Goal: Task Accomplishment & Management: Manage account settings

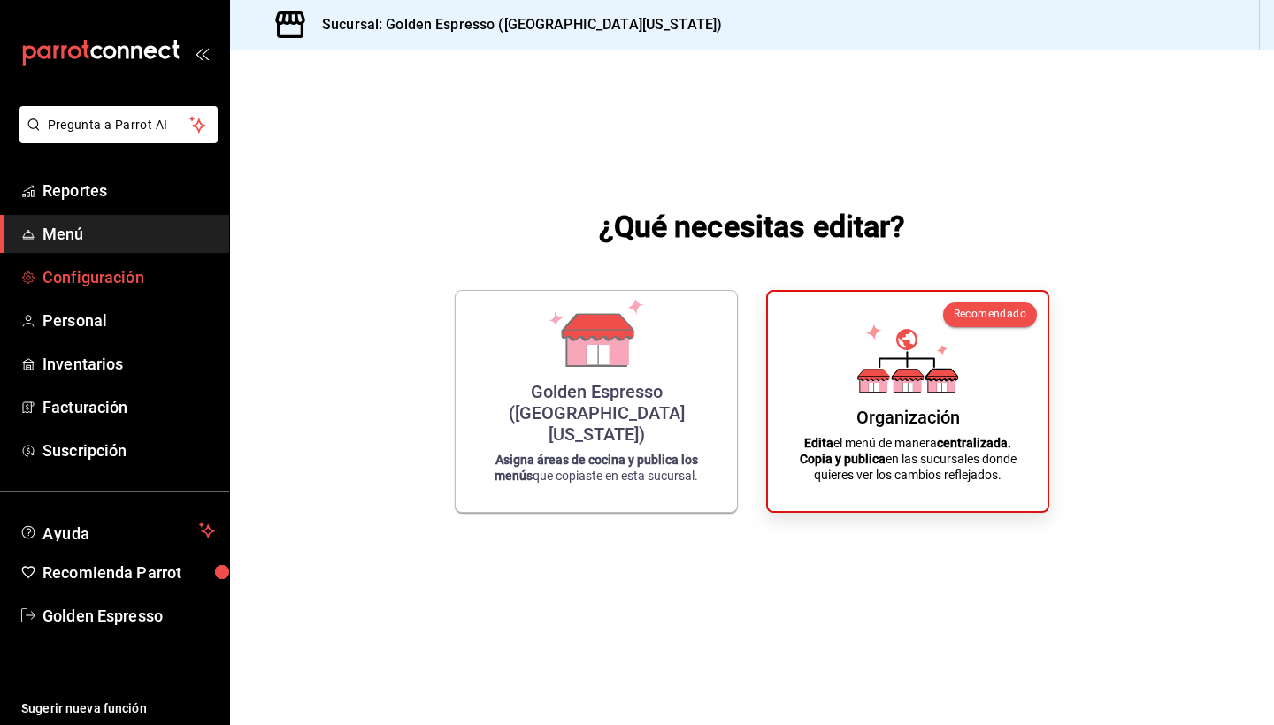
click at [93, 274] on span "Configuración" at bounding box center [128, 277] width 172 height 24
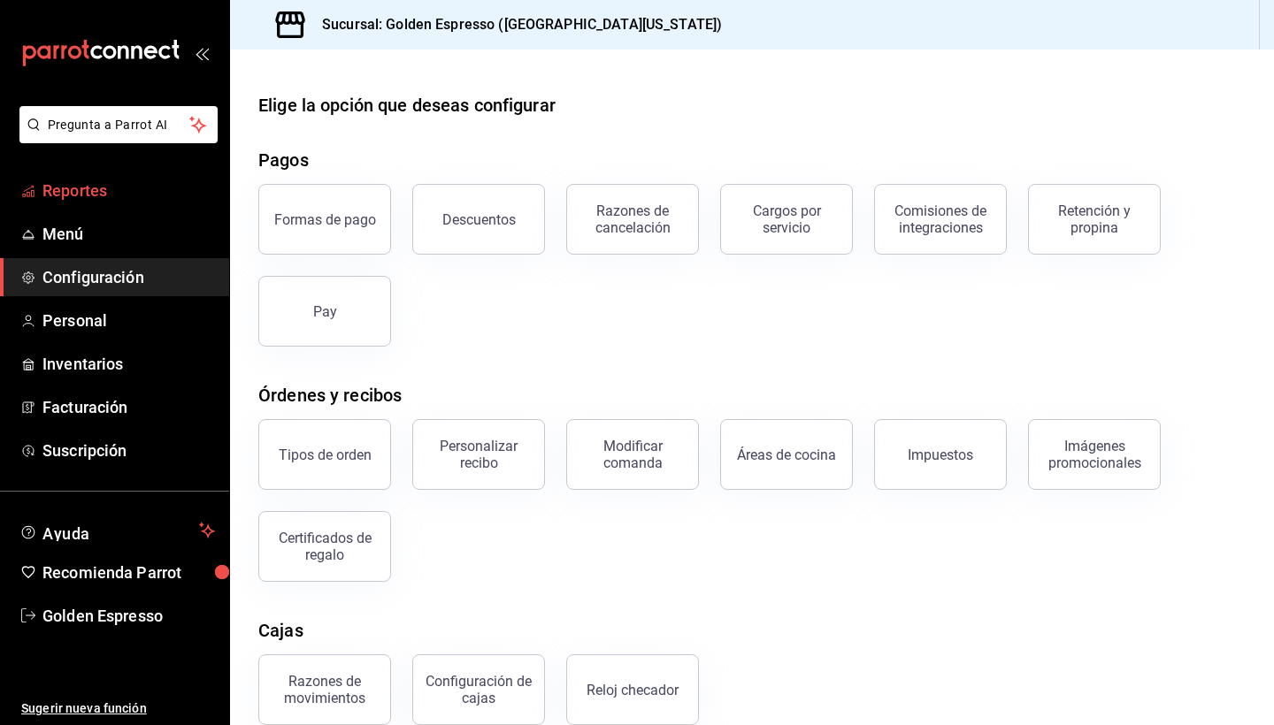
click at [90, 191] on span "Reportes" at bounding box center [128, 191] width 172 height 24
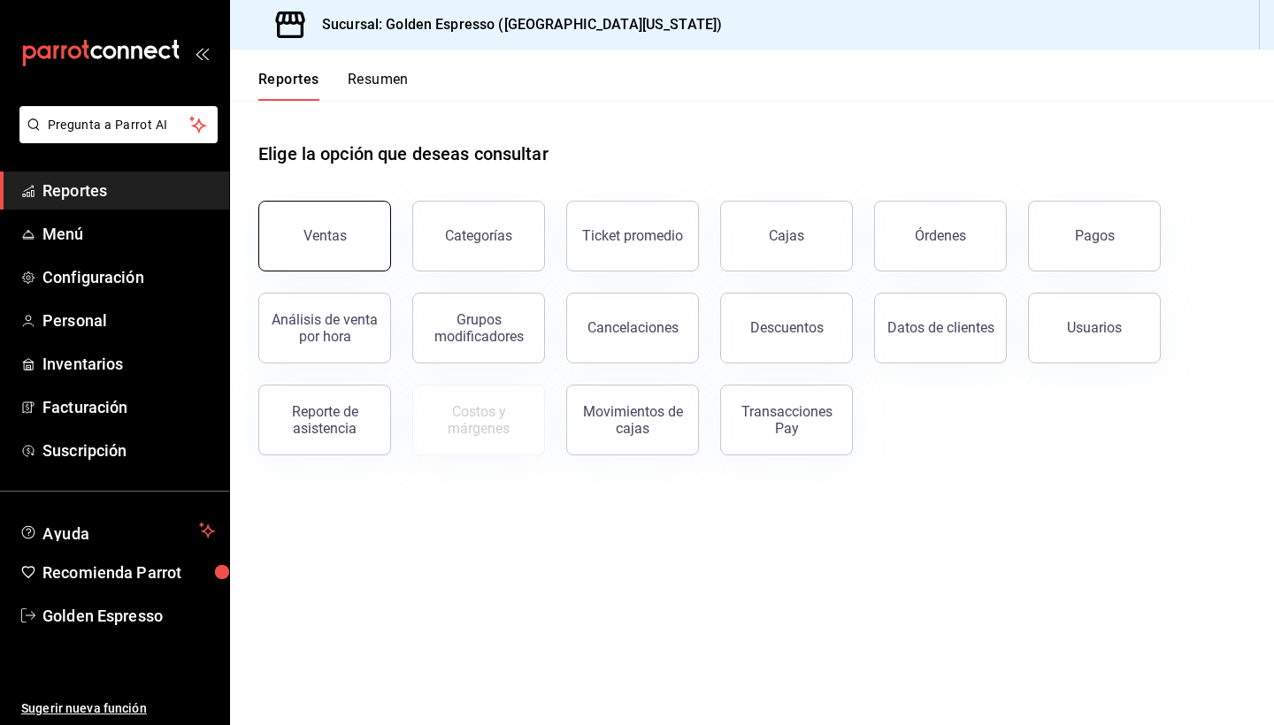
click at [373, 234] on button "Ventas" at bounding box center [324, 236] width 133 height 71
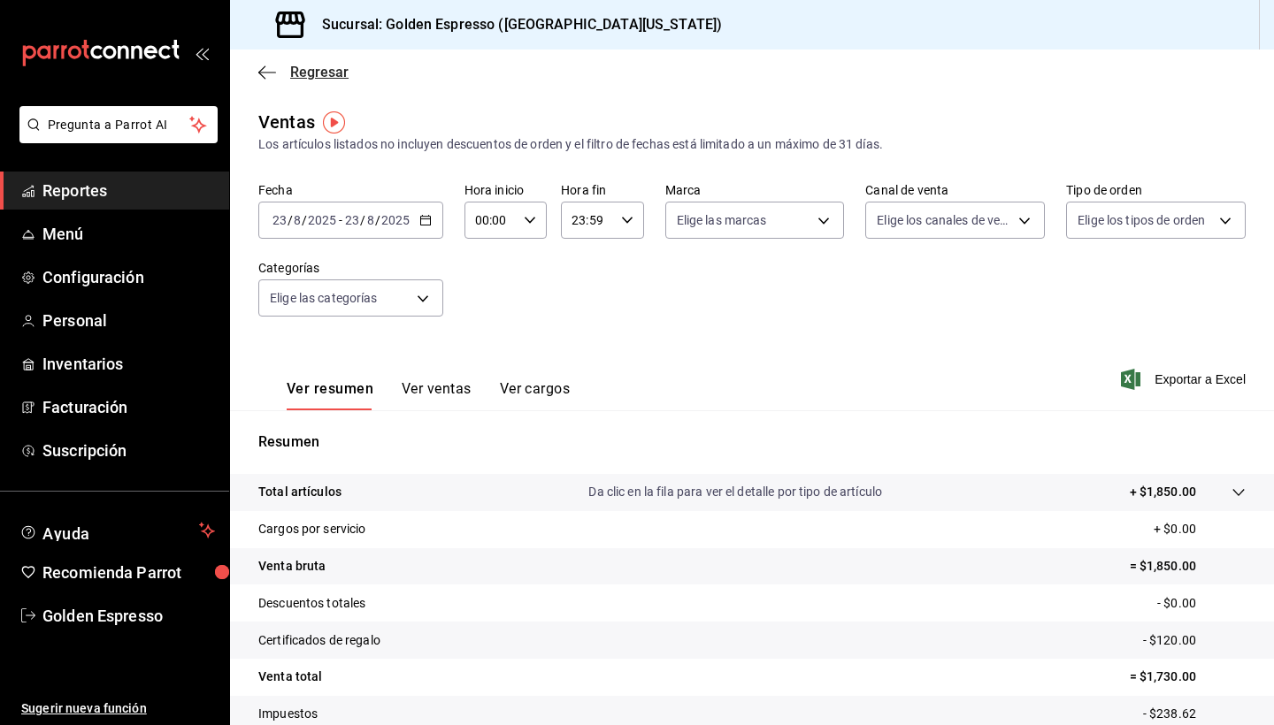
click at [274, 76] on icon "button" at bounding box center [267, 73] width 18 height 16
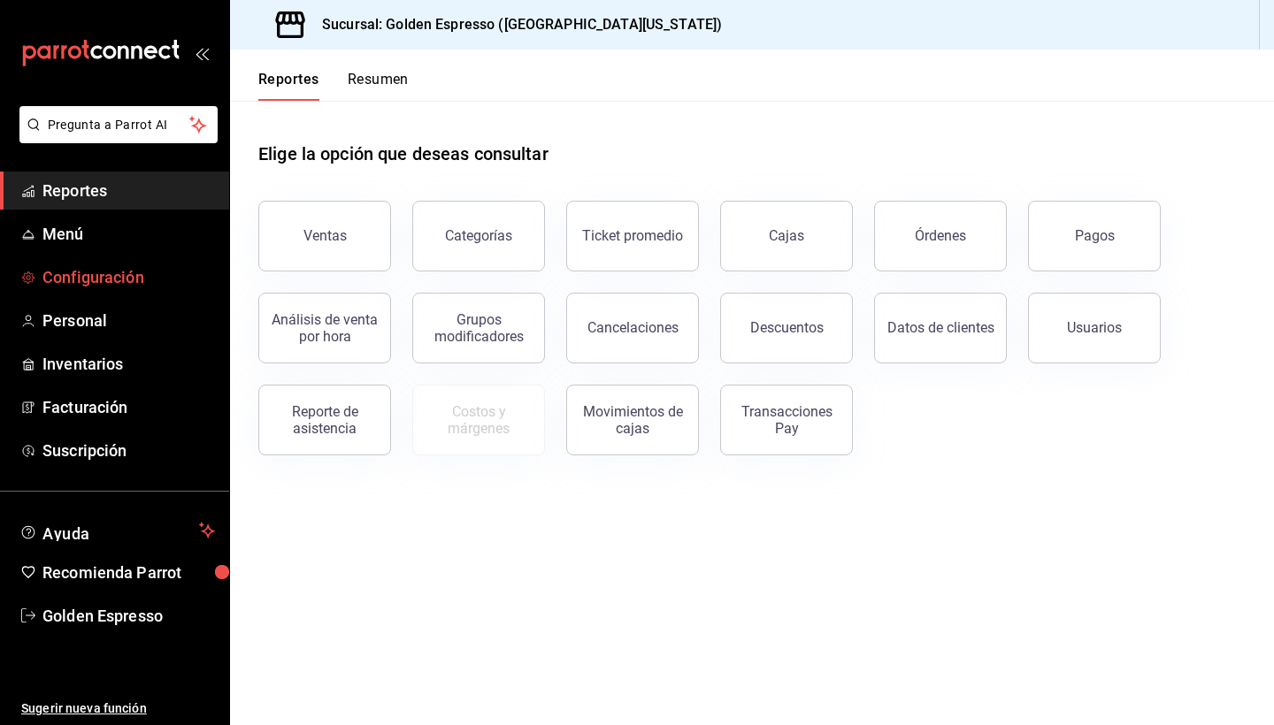
click at [97, 287] on span "Configuración" at bounding box center [128, 277] width 172 height 24
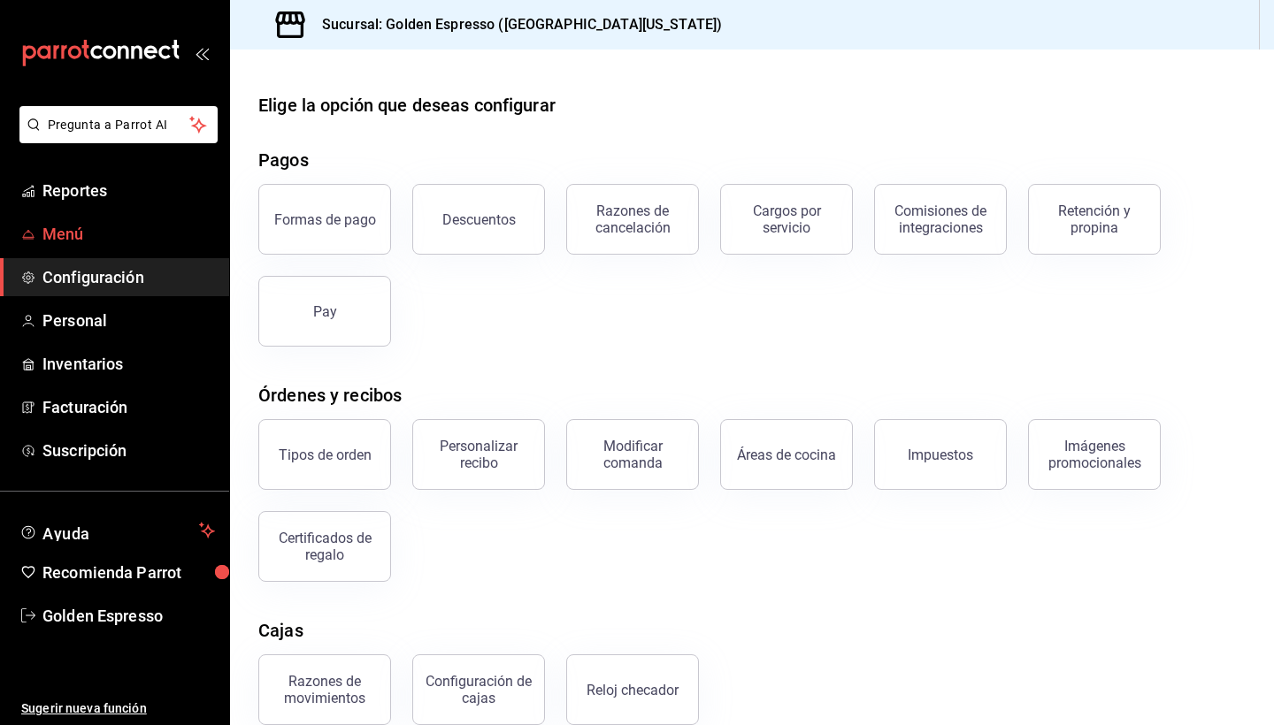
click at [90, 230] on span "Menú" at bounding box center [128, 234] width 172 height 24
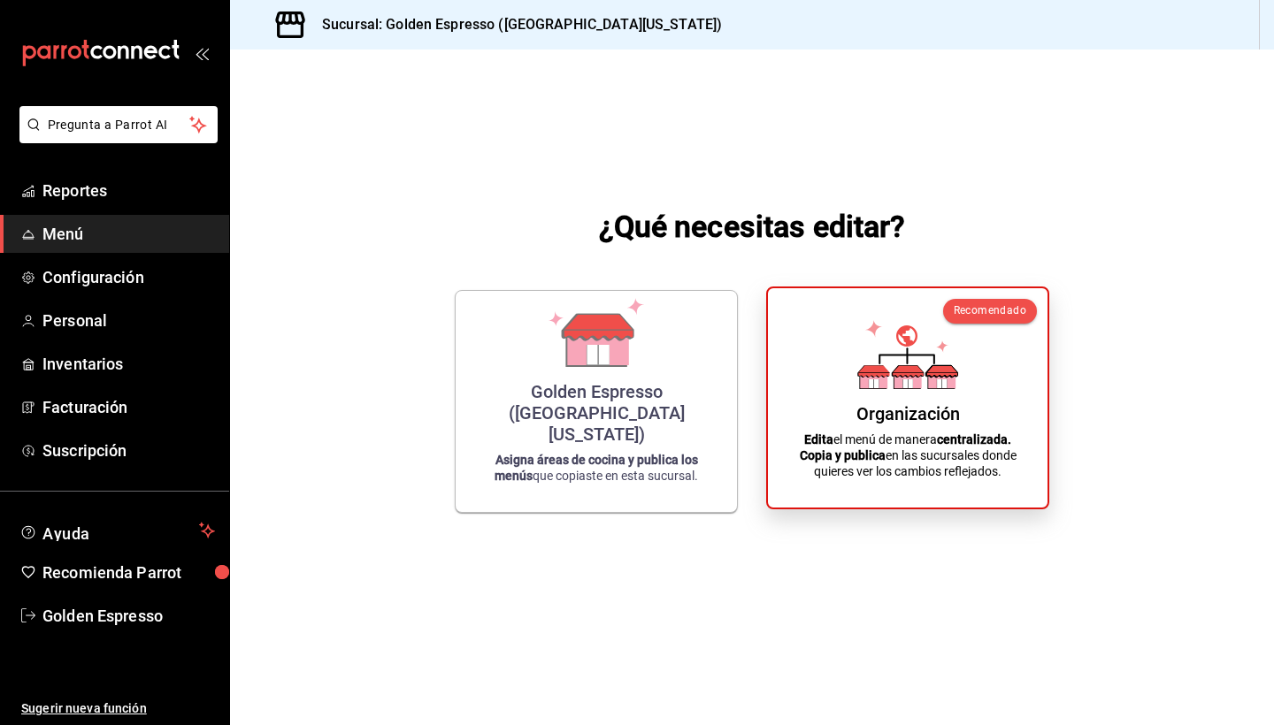
click at [962, 391] on div "Organización Edita el menú de manera centralizada. Copia y publica en las sucur…" at bounding box center [907, 397] width 237 height 191
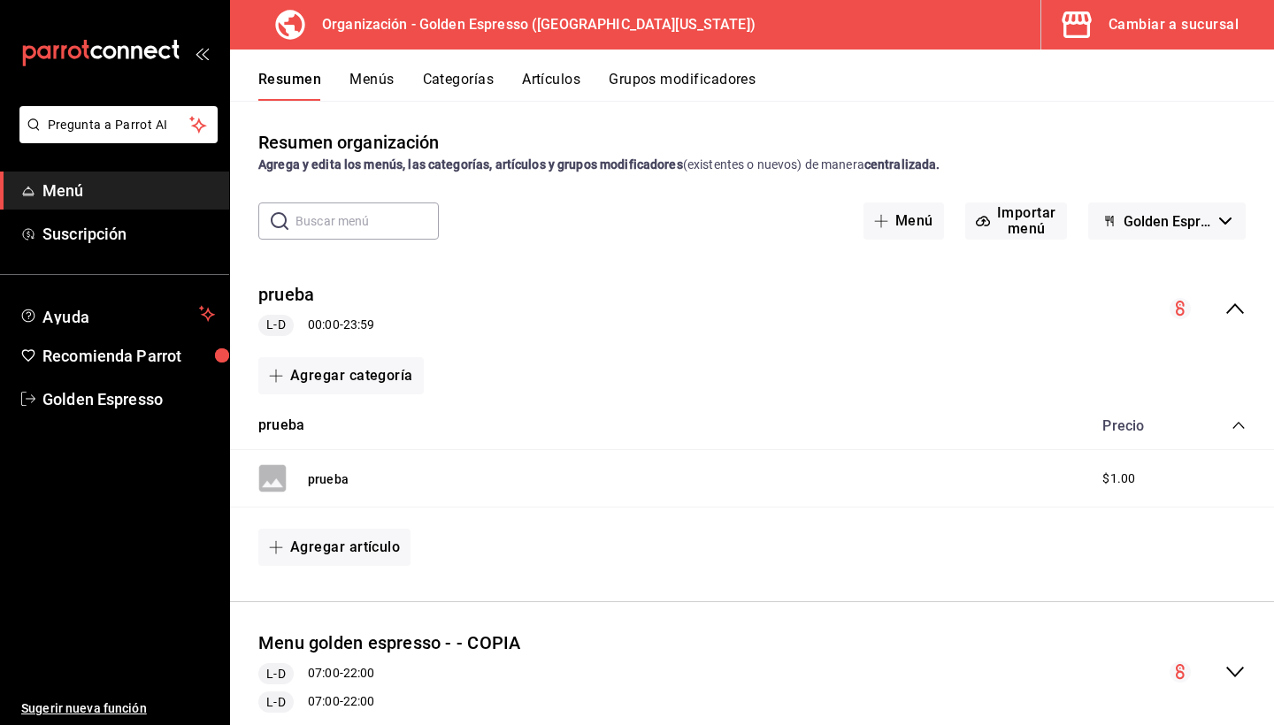
click at [464, 85] on button "Categorías" at bounding box center [459, 86] width 72 height 30
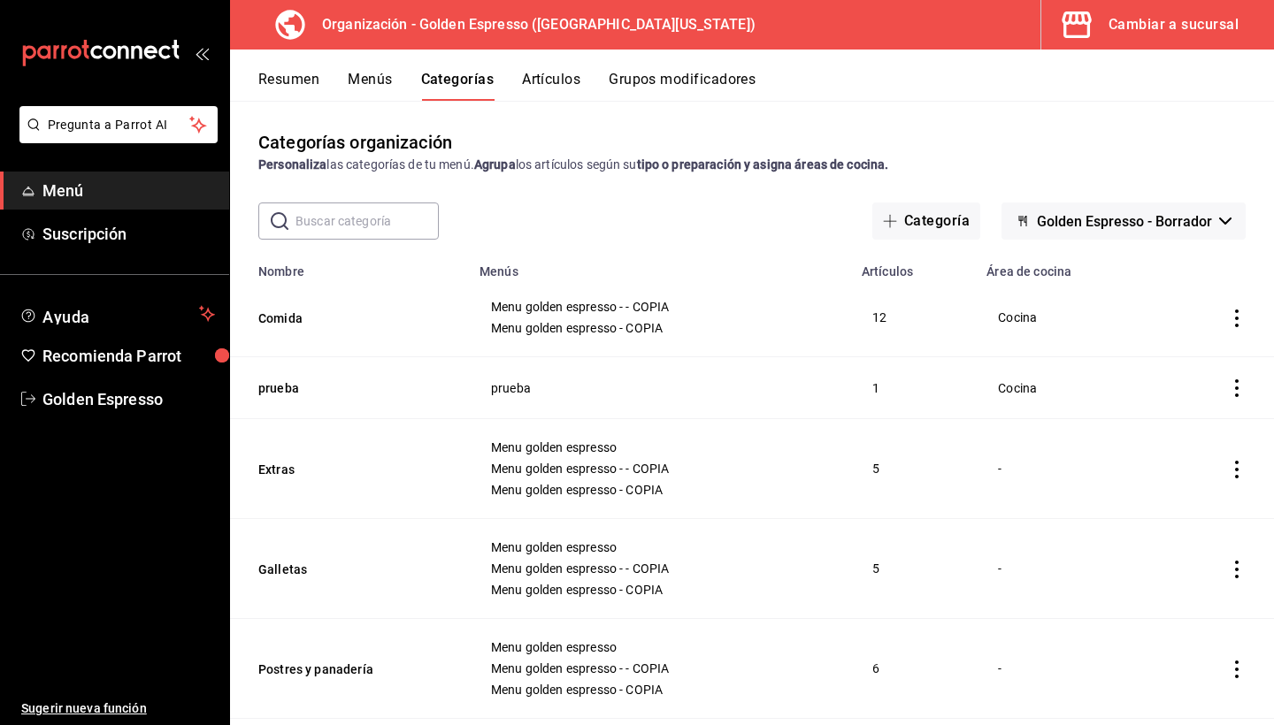
click at [550, 81] on button "Artículos" at bounding box center [551, 86] width 58 height 30
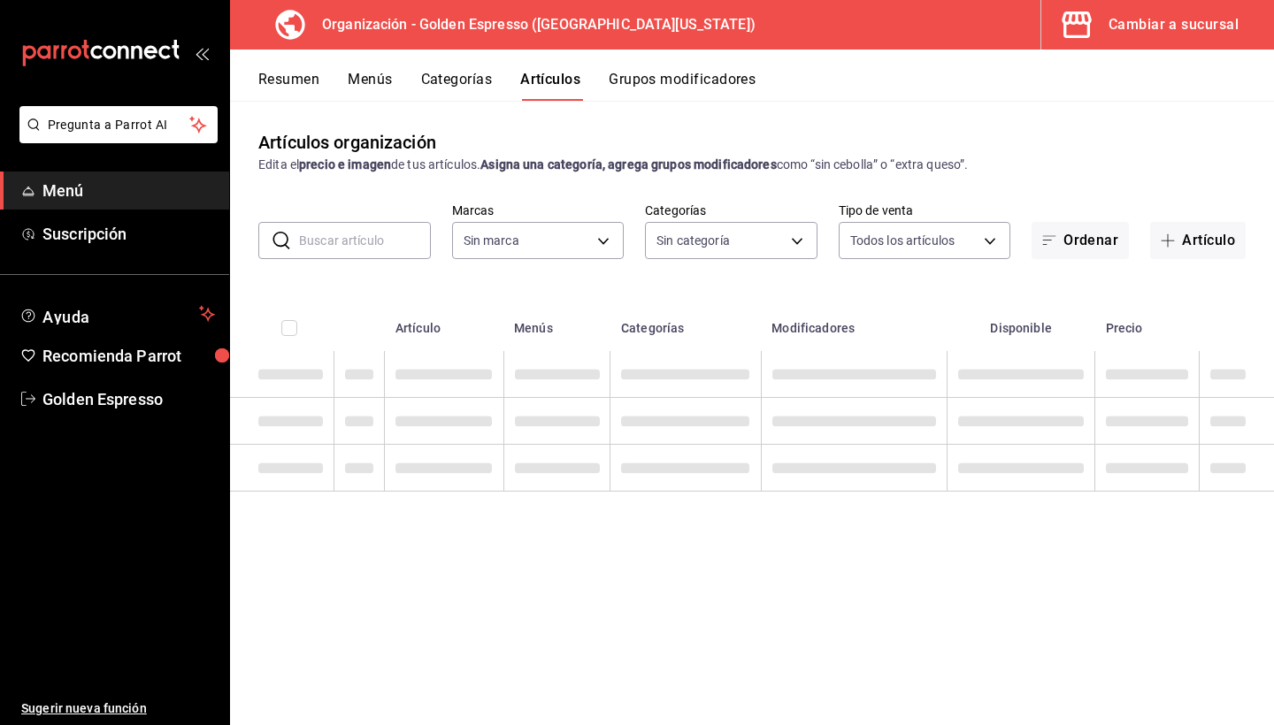
type input "1f2cbe80-1f2e-4bf1-bd89-40a538b239a1"
type input "82b5ce46-820a-498c-b812-862b3e41bfa8,ab560703-94aa-431c-9ef1-ec965bf84642,27f25…"
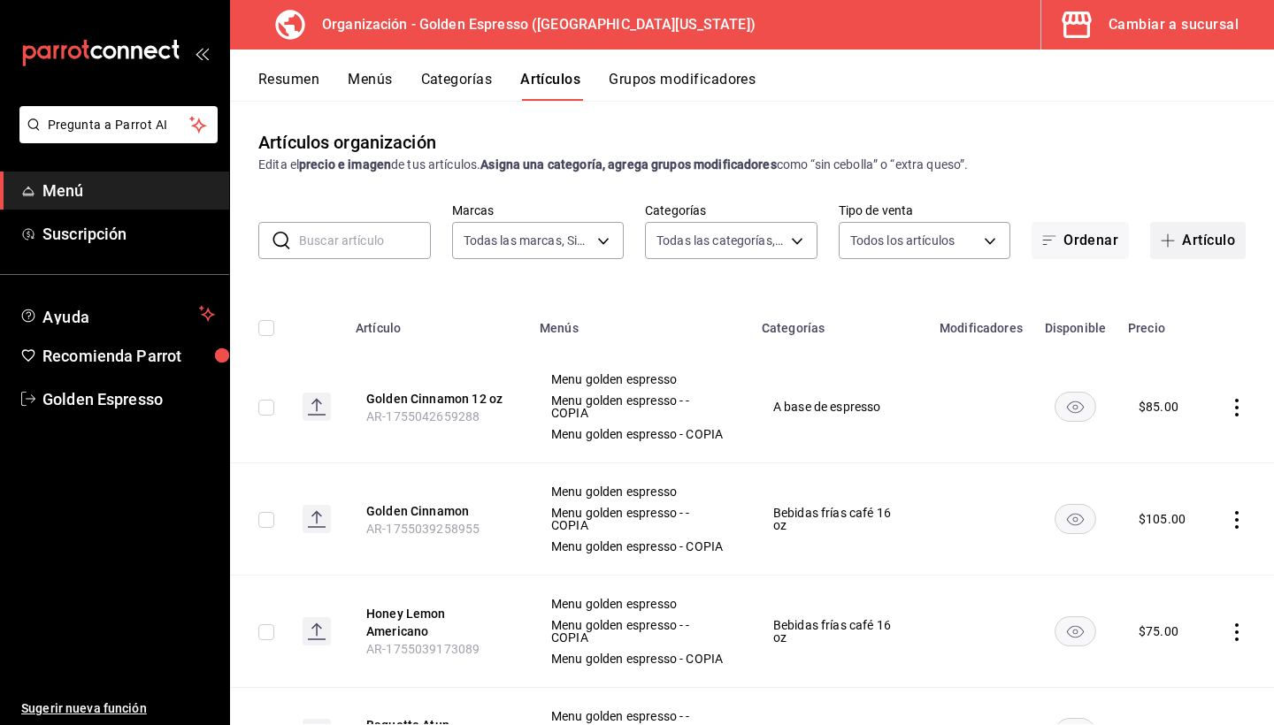
click at [1216, 241] on button "Artículo" at bounding box center [1198, 240] width 96 height 37
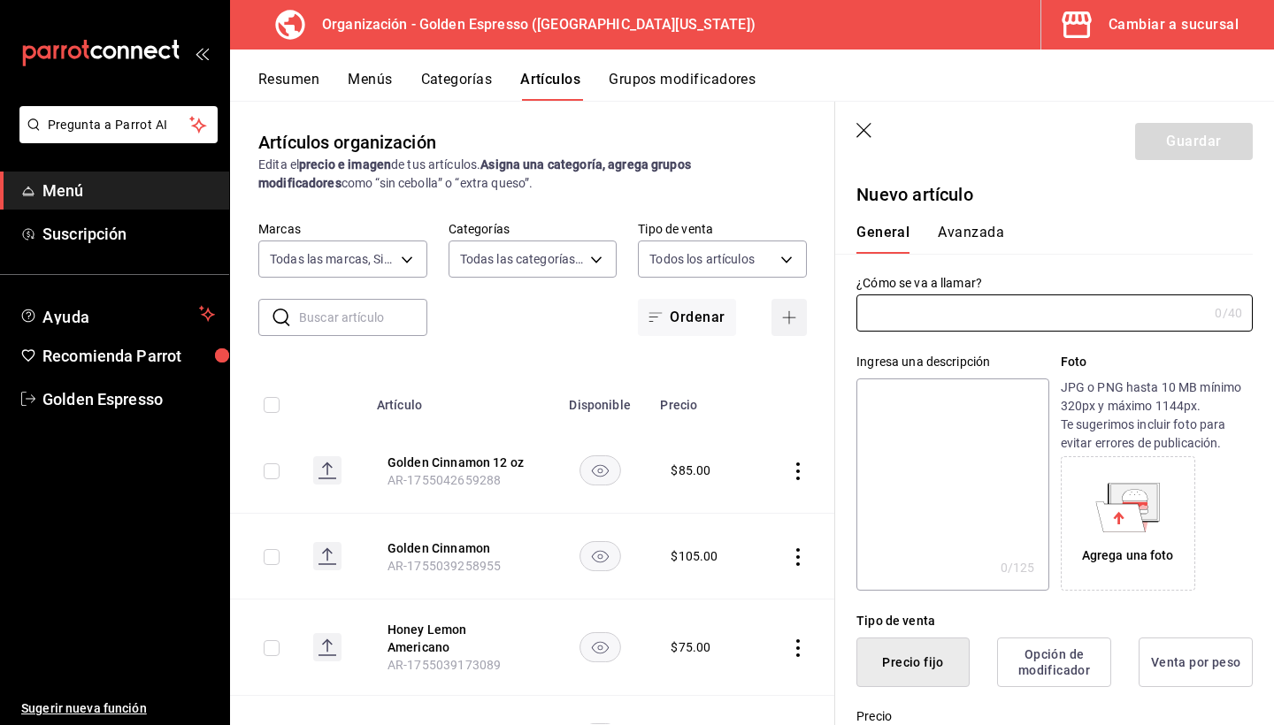
type input "AR-1755978987577"
type input "Agua tónica"
click at [934, 441] on textarea at bounding box center [952, 485] width 192 height 212
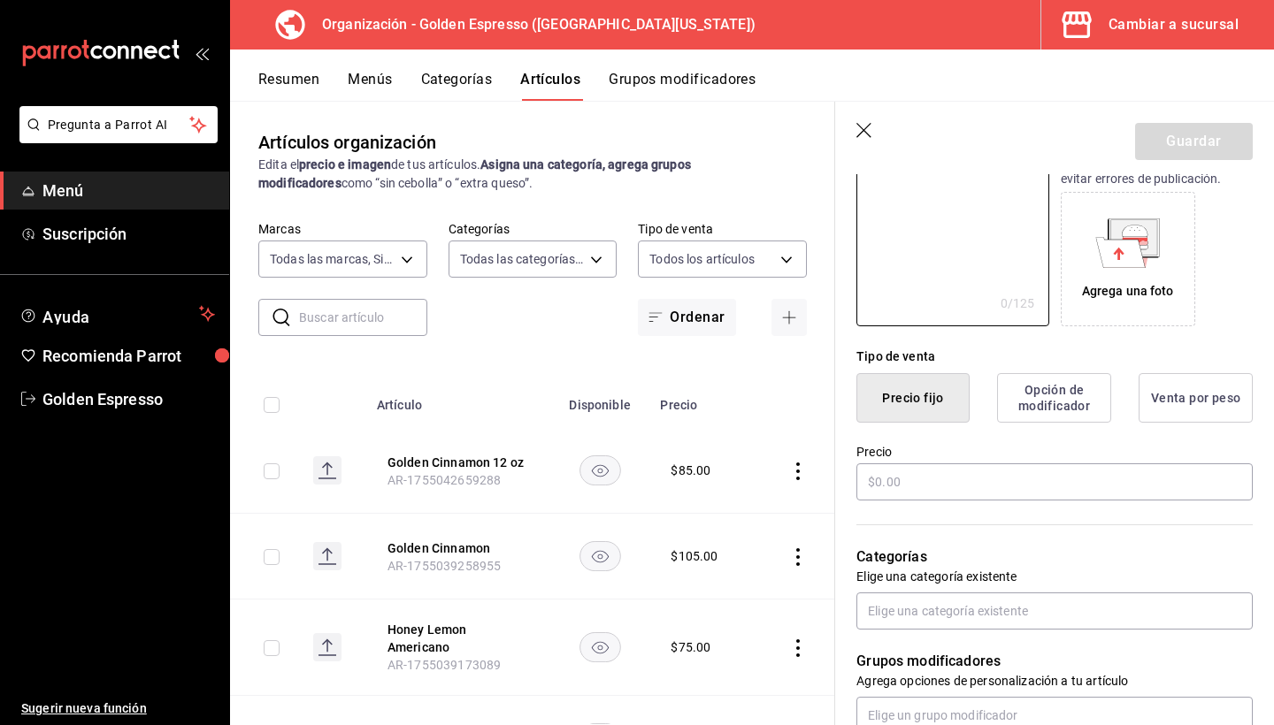
scroll to position [295, 0]
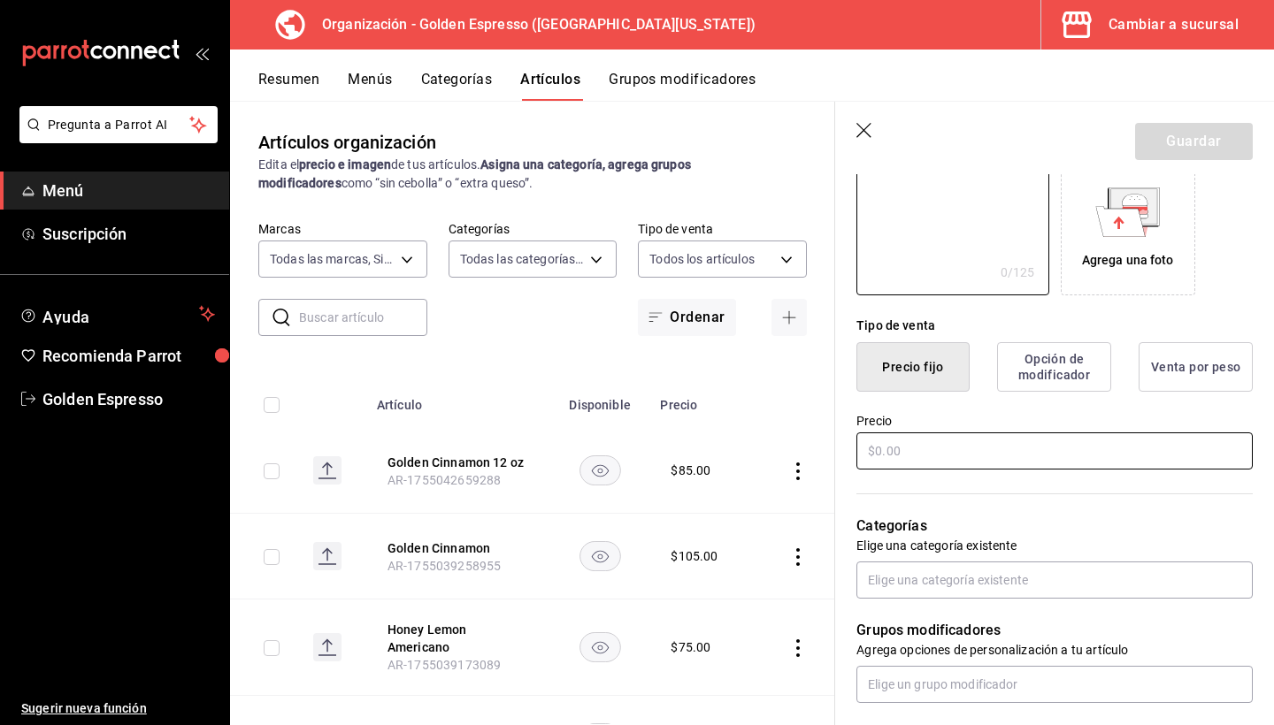
click at [912, 457] on input "text" at bounding box center [1054, 450] width 396 height 37
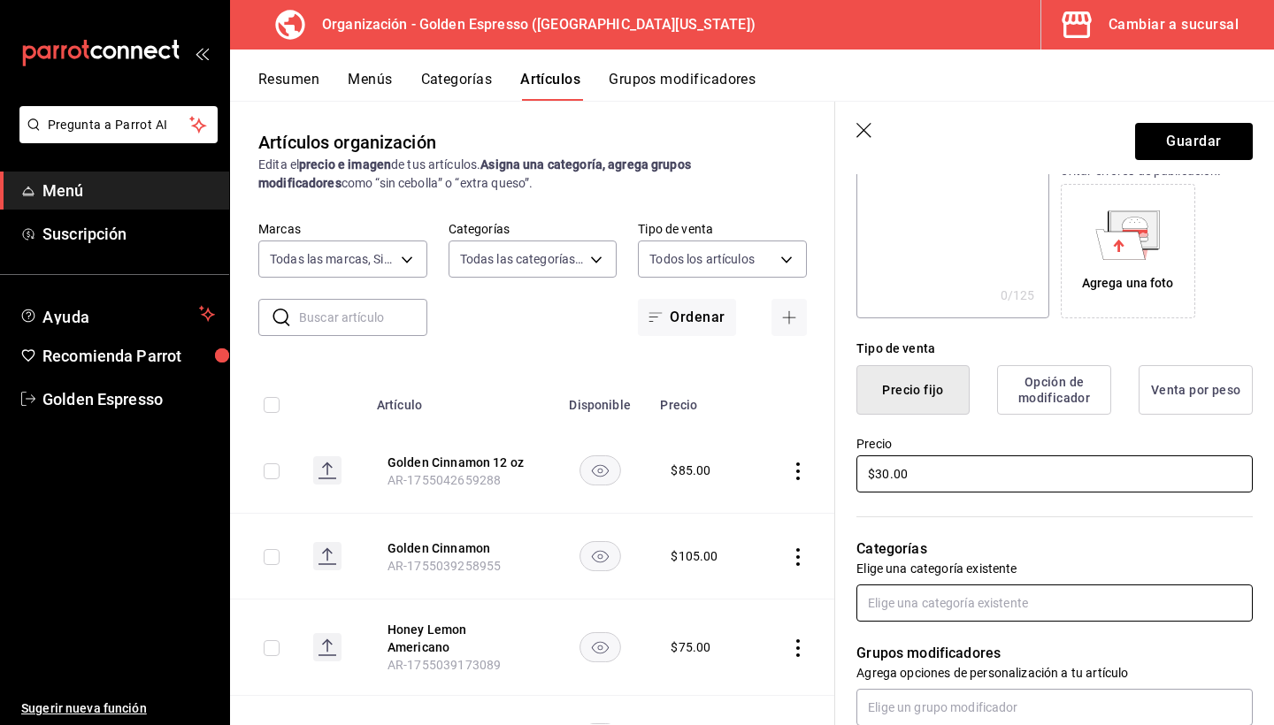
scroll to position [381, 0]
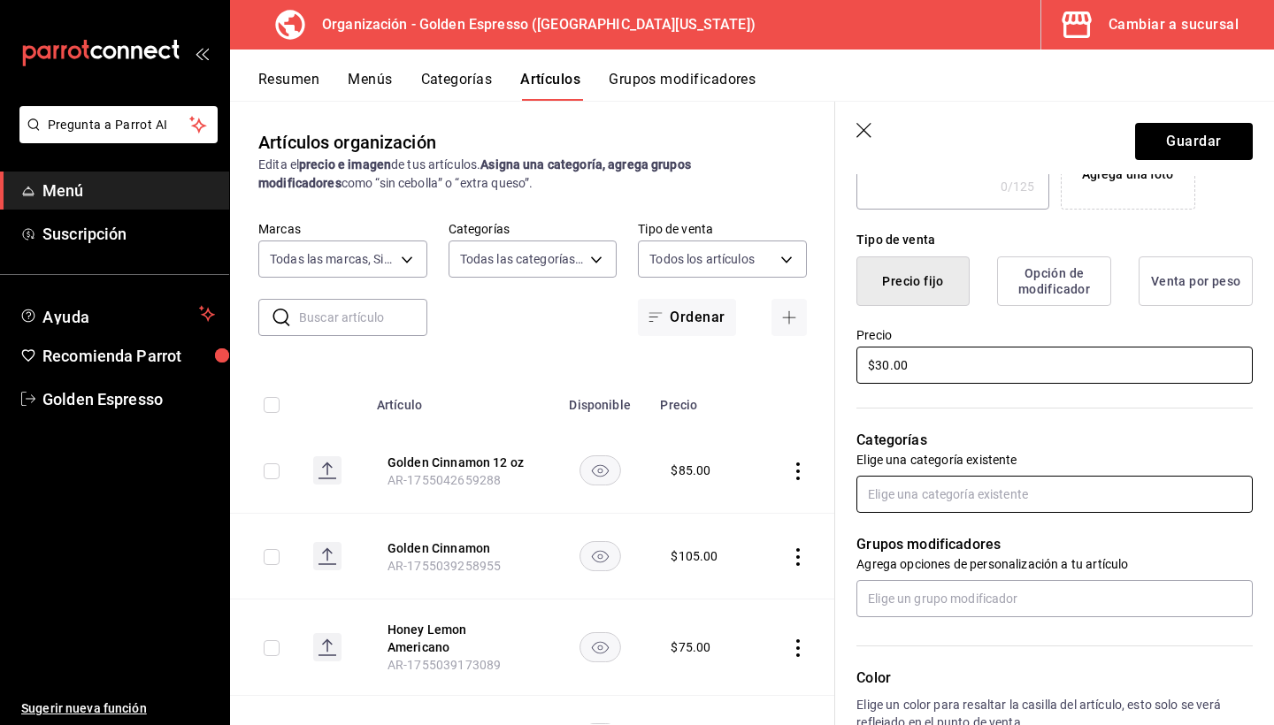
type input "$30.00"
click at [984, 487] on input "text" at bounding box center [1054, 494] width 396 height 37
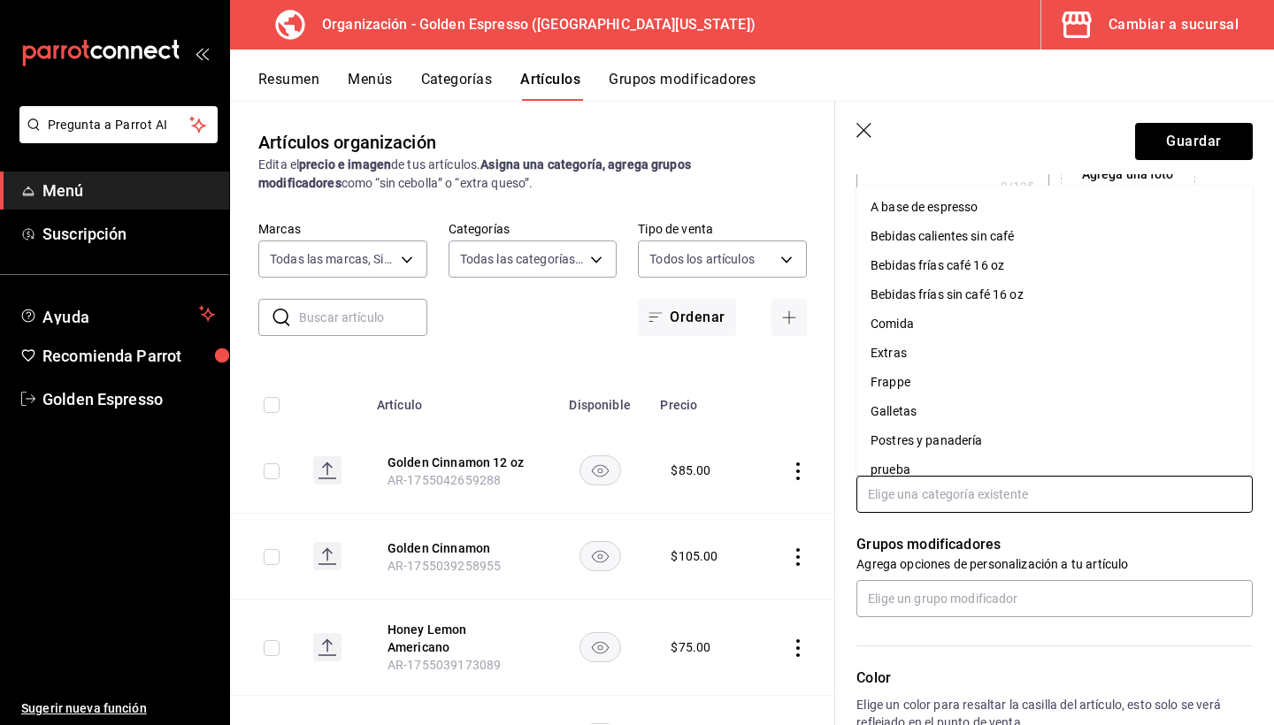
click at [970, 297] on li "Bebidas frías sin café 16 oz" at bounding box center [1054, 294] width 396 height 29
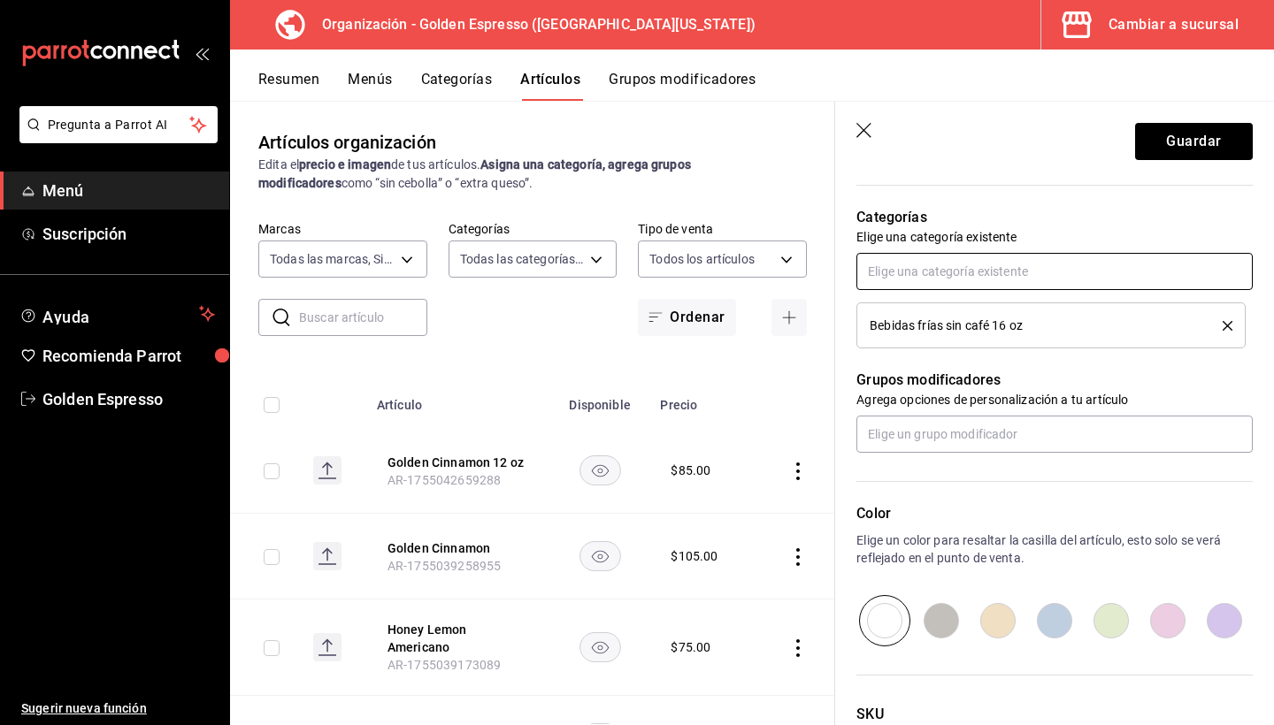
scroll to position [591, 0]
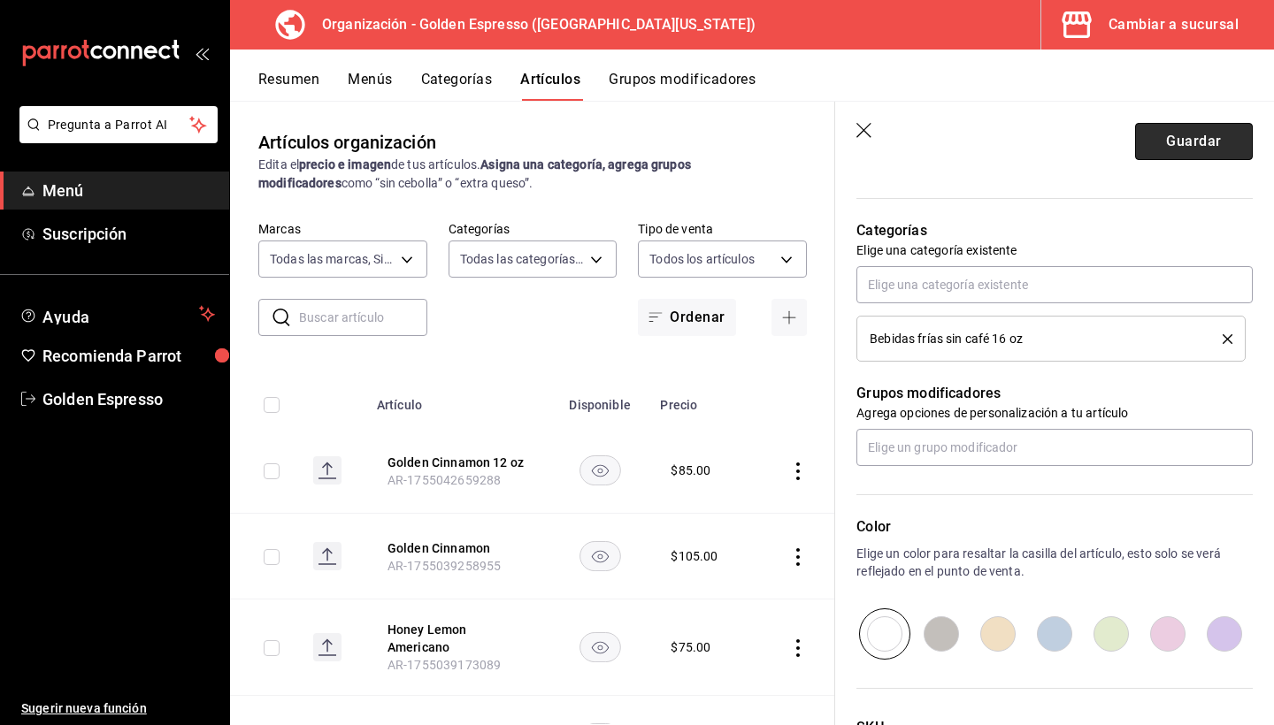
click at [1219, 128] on button "Guardar" at bounding box center [1194, 141] width 118 height 37
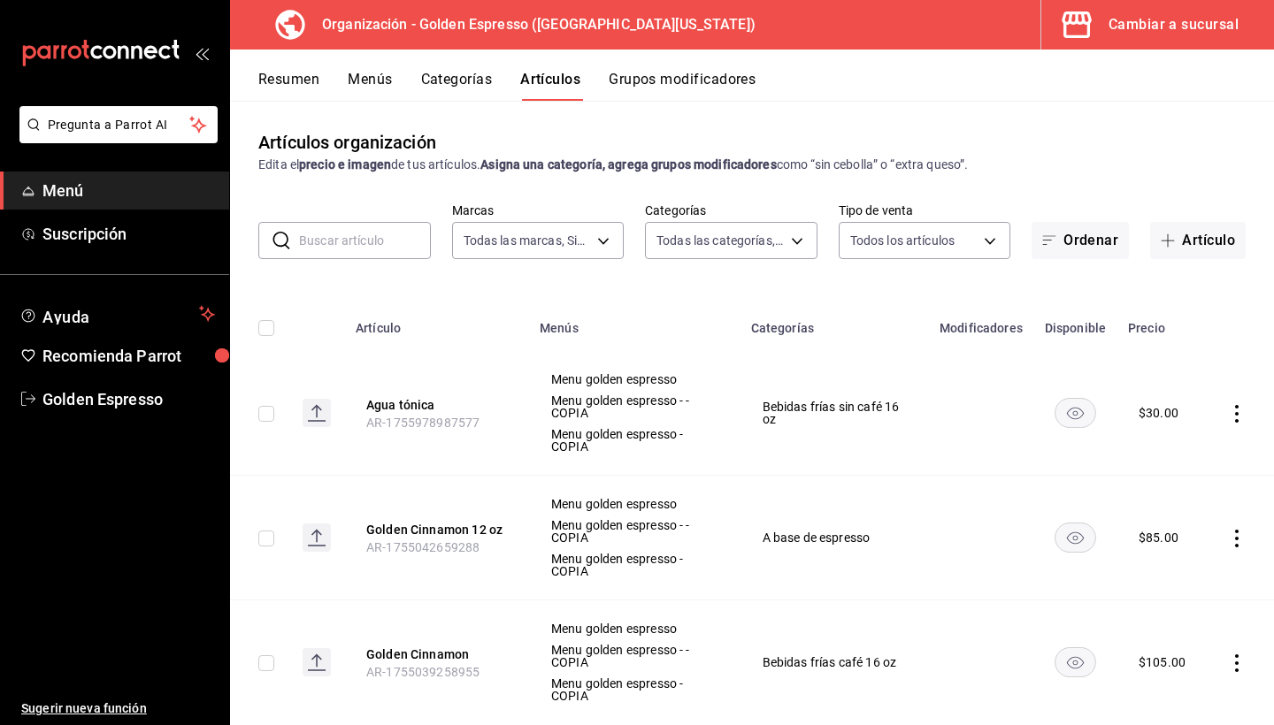
click at [377, 84] on button "Menús" at bounding box center [370, 86] width 44 height 30
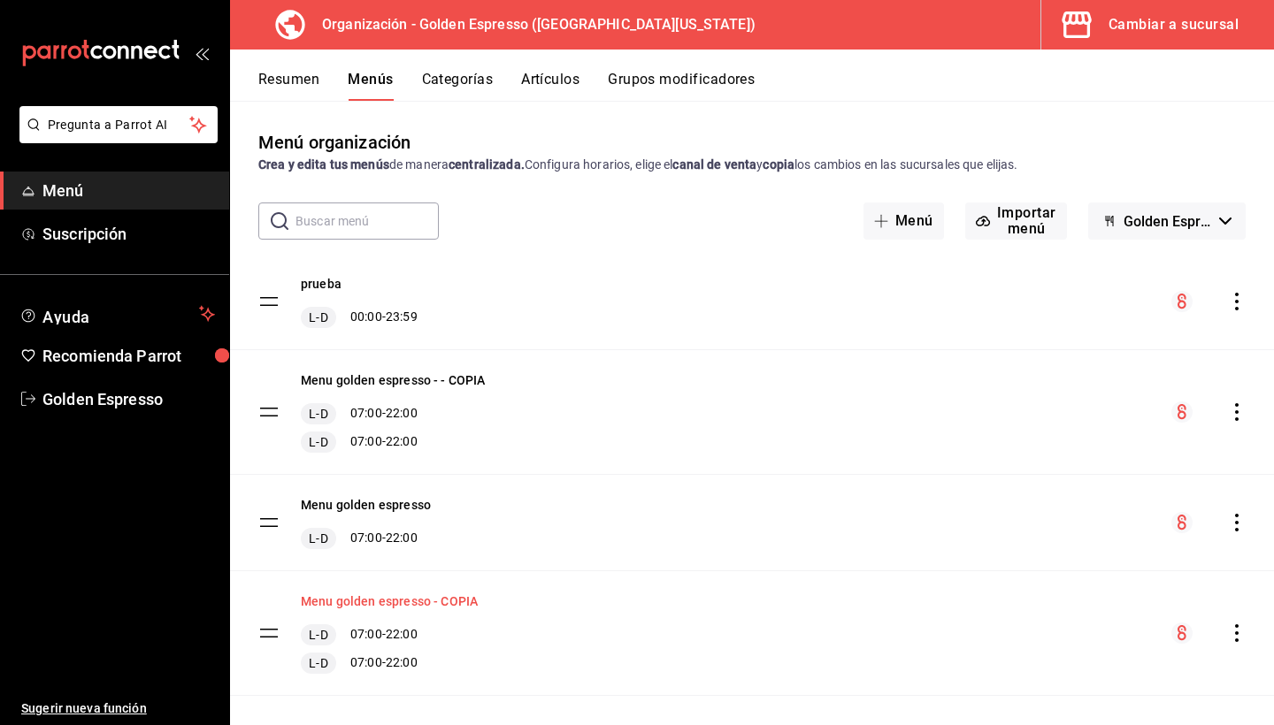
click at [380, 604] on button "Menu golden espresso - COPIA" at bounding box center [389, 602] width 177 height 18
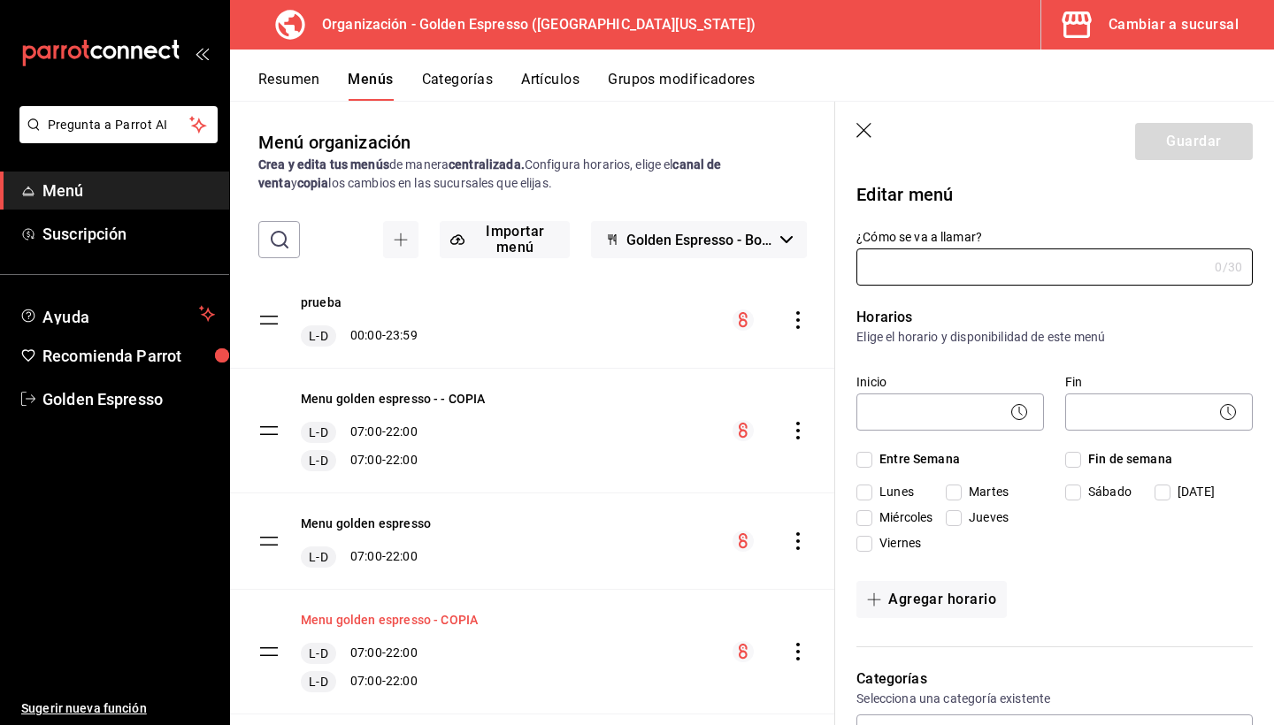
type input "Menu golden espresso - COPIA"
checkbox input "true"
type input "1753225776747"
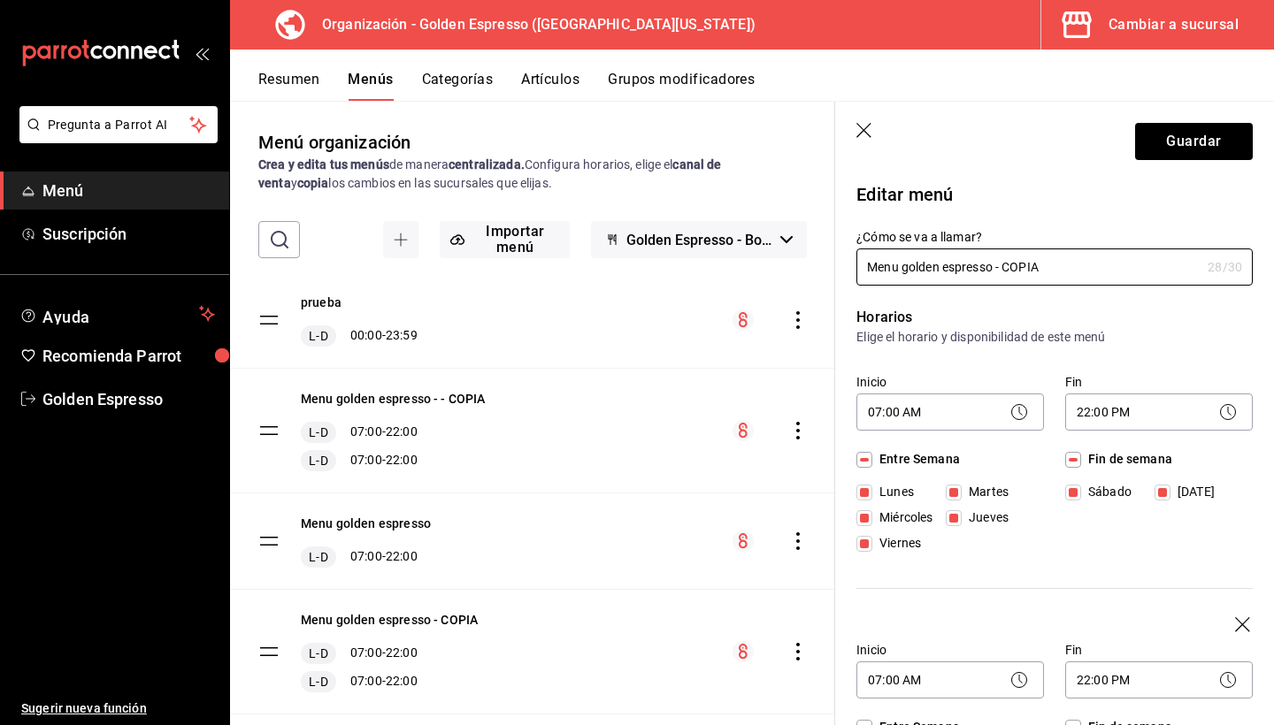
click at [760, 630] on div "Menu golden espresso - COPIA L-D 07:00 - 22:00 L-D 07:00 - 22:00" at bounding box center [532, 652] width 605 height 124
click at [802, 648] on icon "actions" at bounding box center [798, 652] width 18 height 18
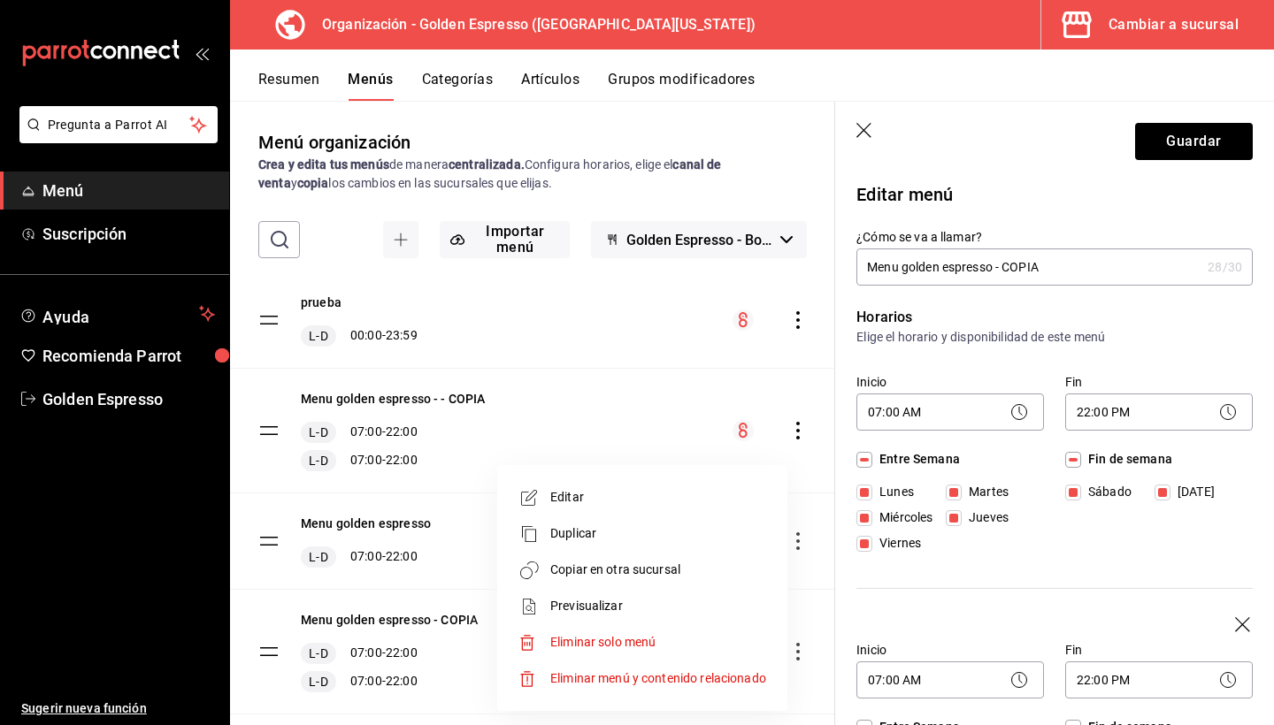
click at [685, 562] on span "Copiar en otra sucursal" at bounding box center [658, 570] width 216 height 19
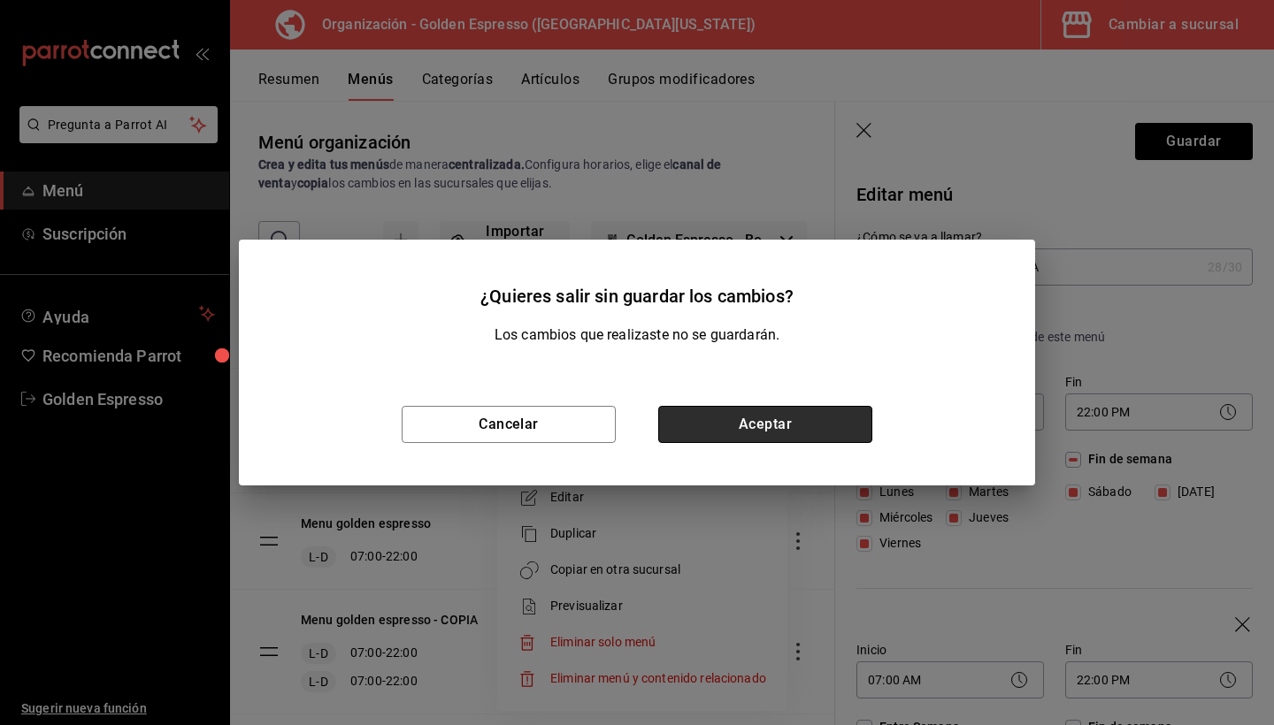
click at [762, 417] on button "Aceptar" at bounding box center [765, 424] width 214 height 37
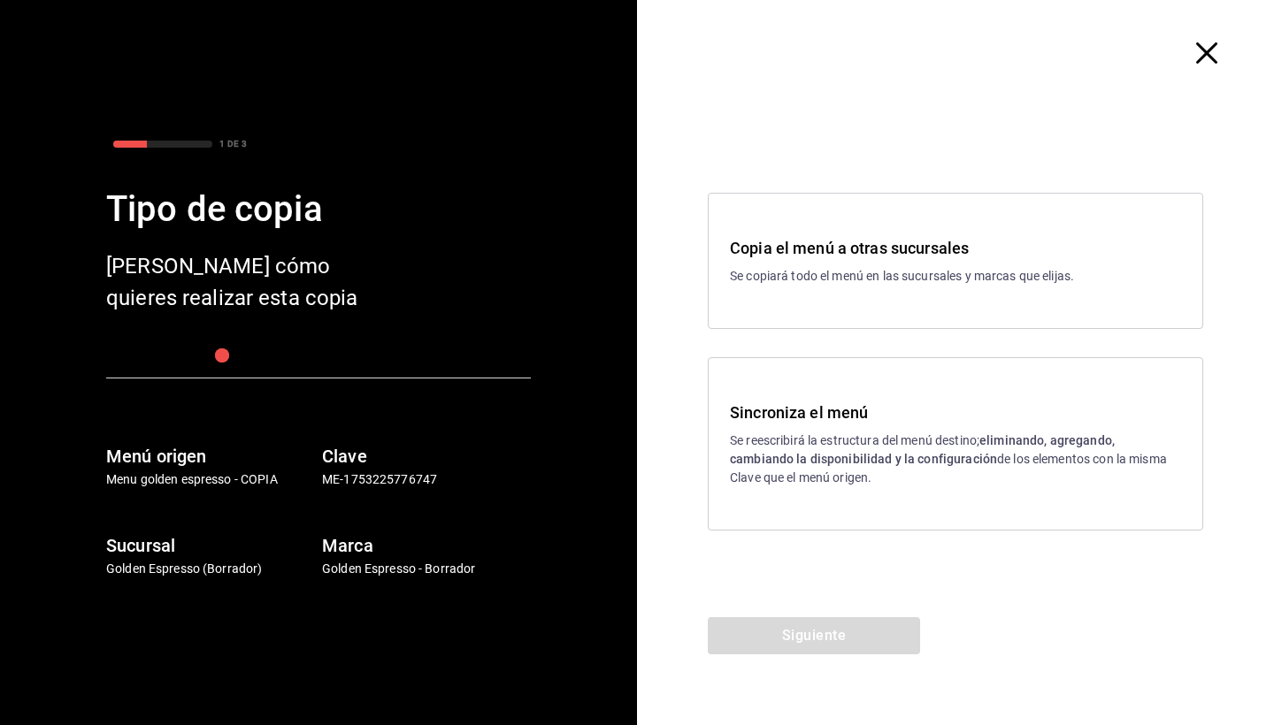
click at [891, 431] on div "Sincroniza el menú Se reescribirá la estructura del menú destino; eliminando, a…" at bounding box center [955, 444] width 451 height 87
click at [833, 639] on button "Siguiente" at bounding box center [814, 635] width 212 height 37
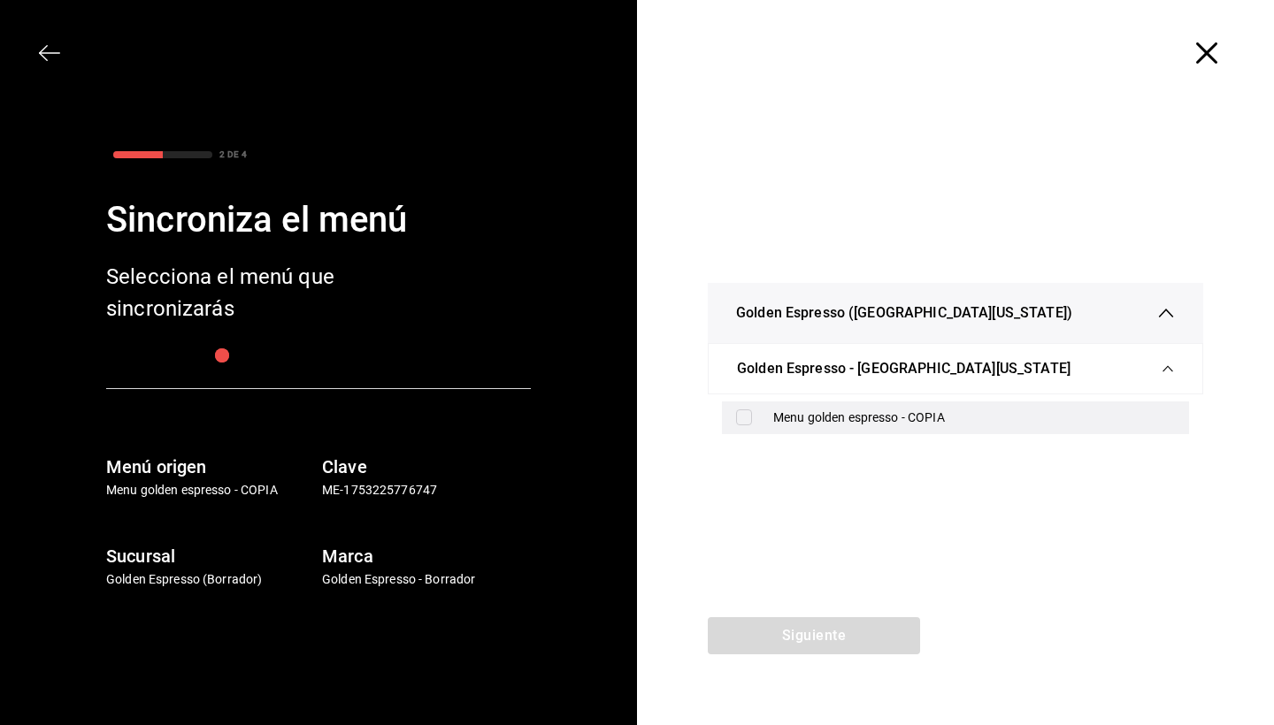
click at [738, 429] on div "Menu golden espresso - COPIA" at bounding box center [955, 418] width 467 height 33
checkbox input "true"
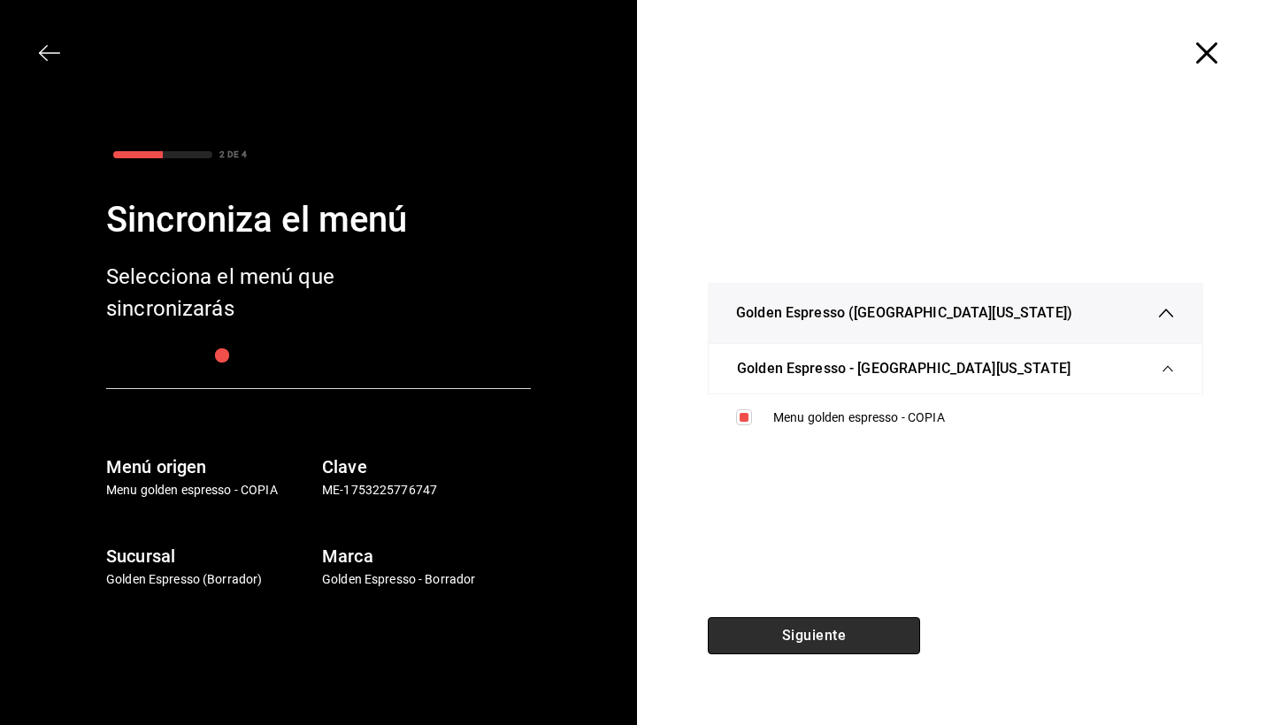
click at [836, 618] on button "Siguiente" at bounding box center [814, 635] width 212 height 37
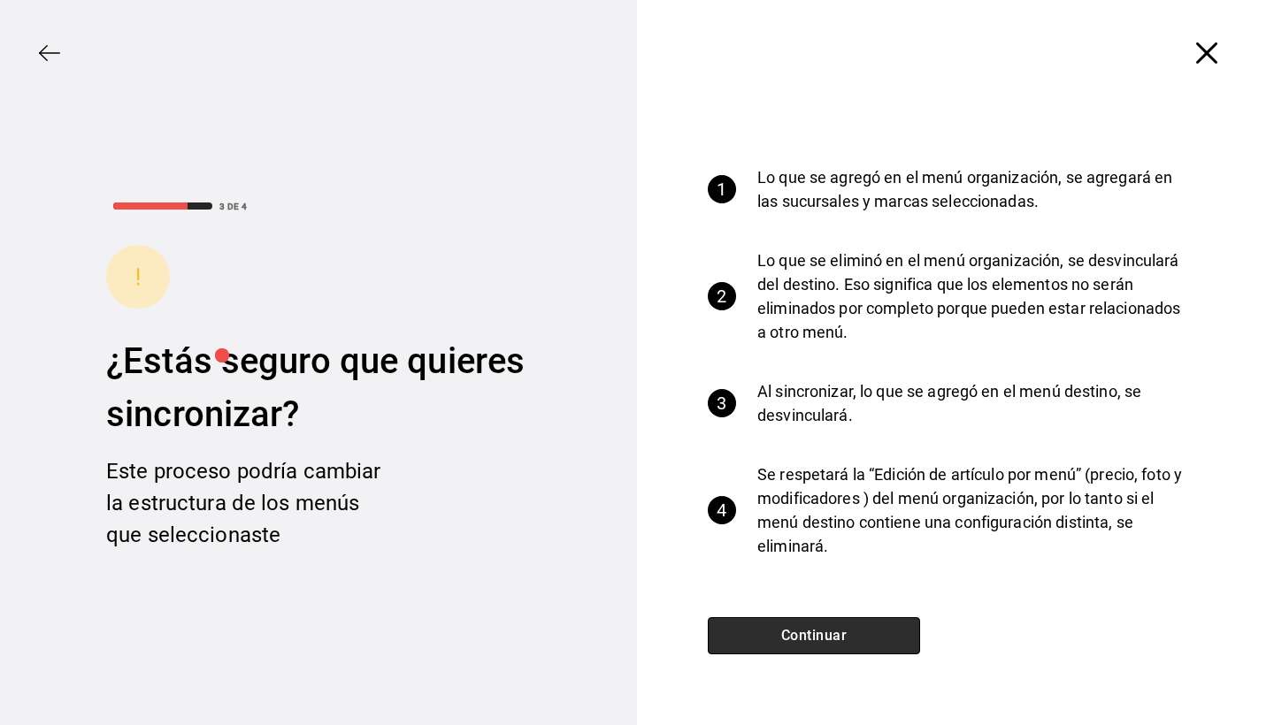
click at [834, 629] on button "Continuar" at bounding box center [814, 635] width 212 height 37
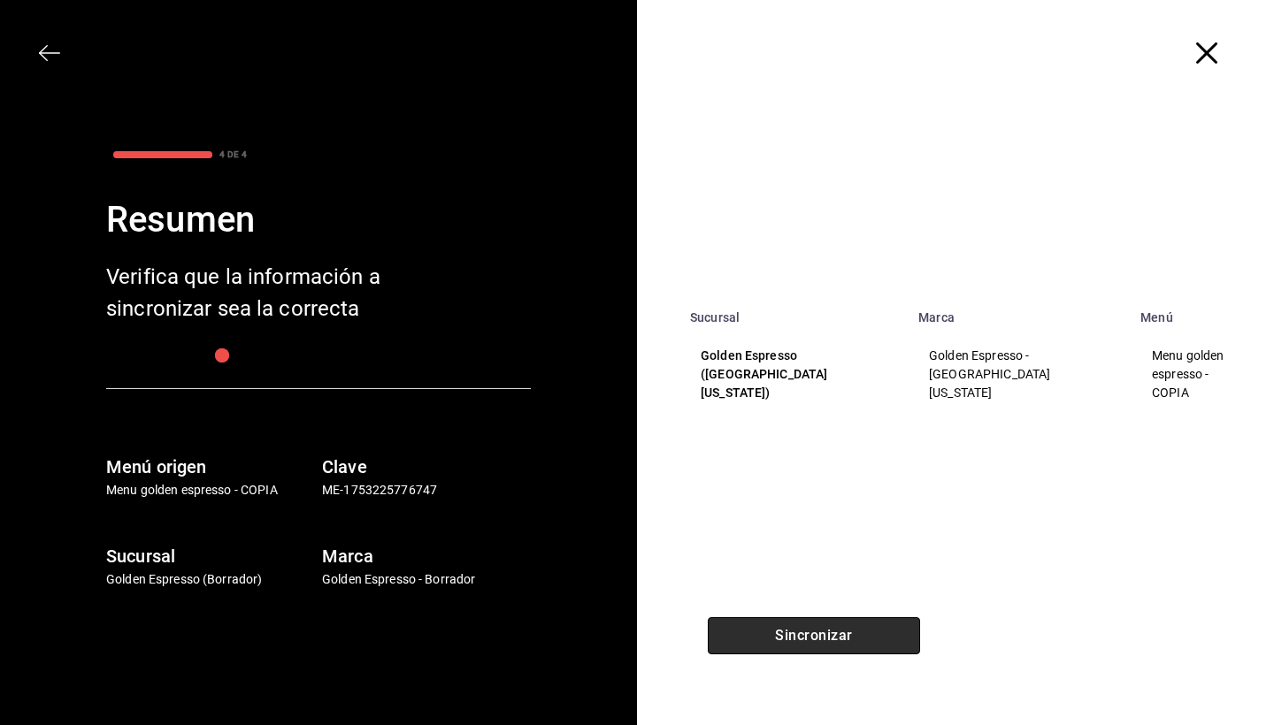
click at [826, 648] on button "Sincronizar" at bounding box center [814, 635] width 212 height 37
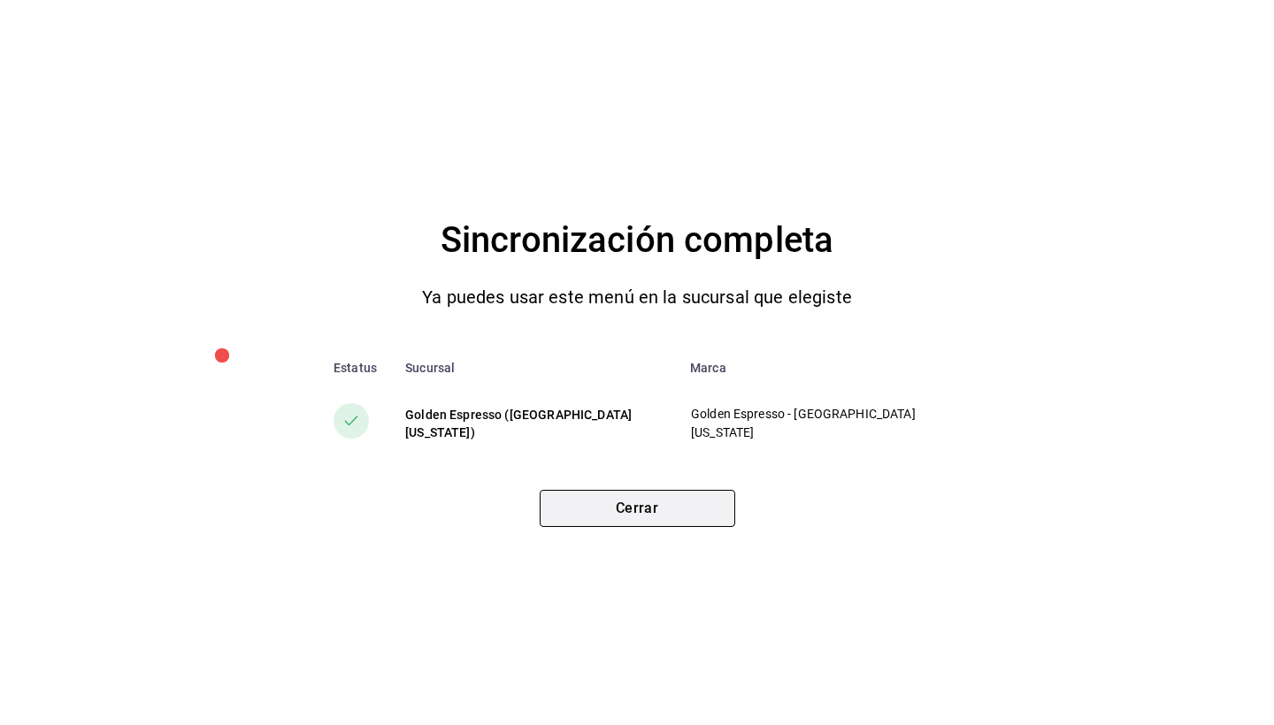
click at [651, 502] on button "Cerrar" at bounding box center [636, 508] width 195 height 37
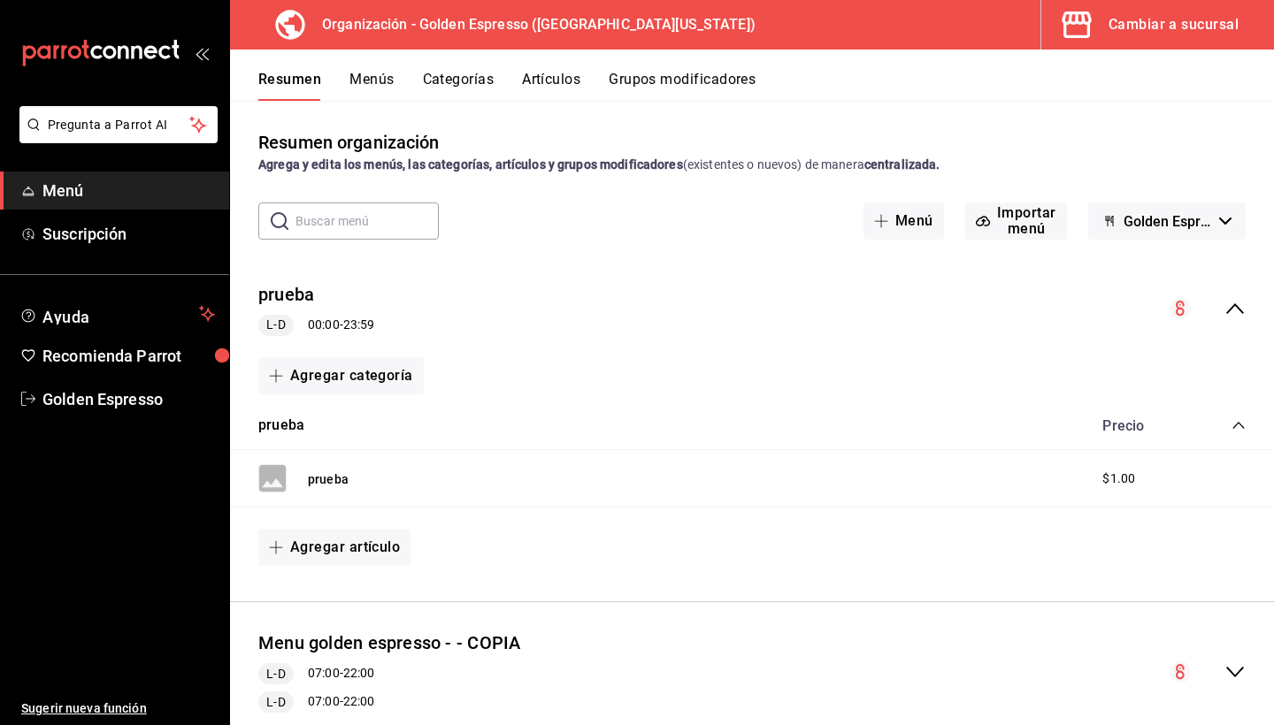
click at [391, 86] on button "Menús" at bounding box center [371, 86] width 44 height 30
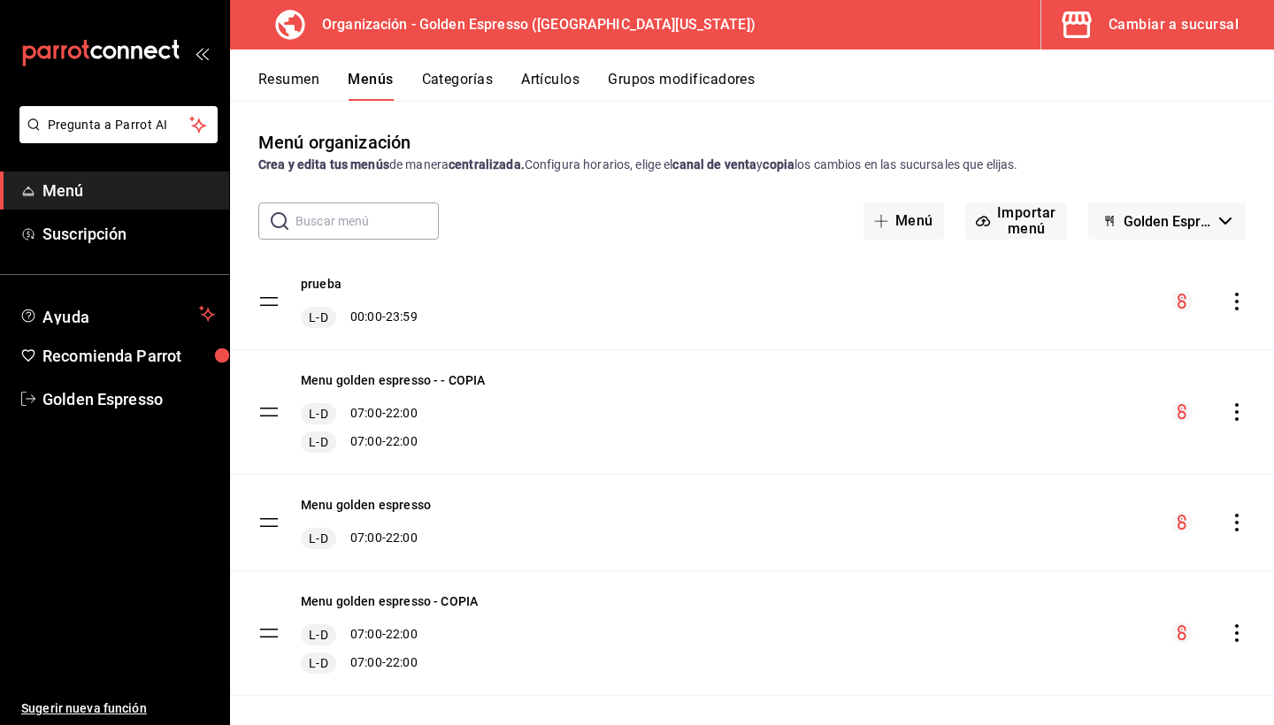
click at [285, 74] on button "Resumen" at bounding box center [288, 86] width 61 height 30
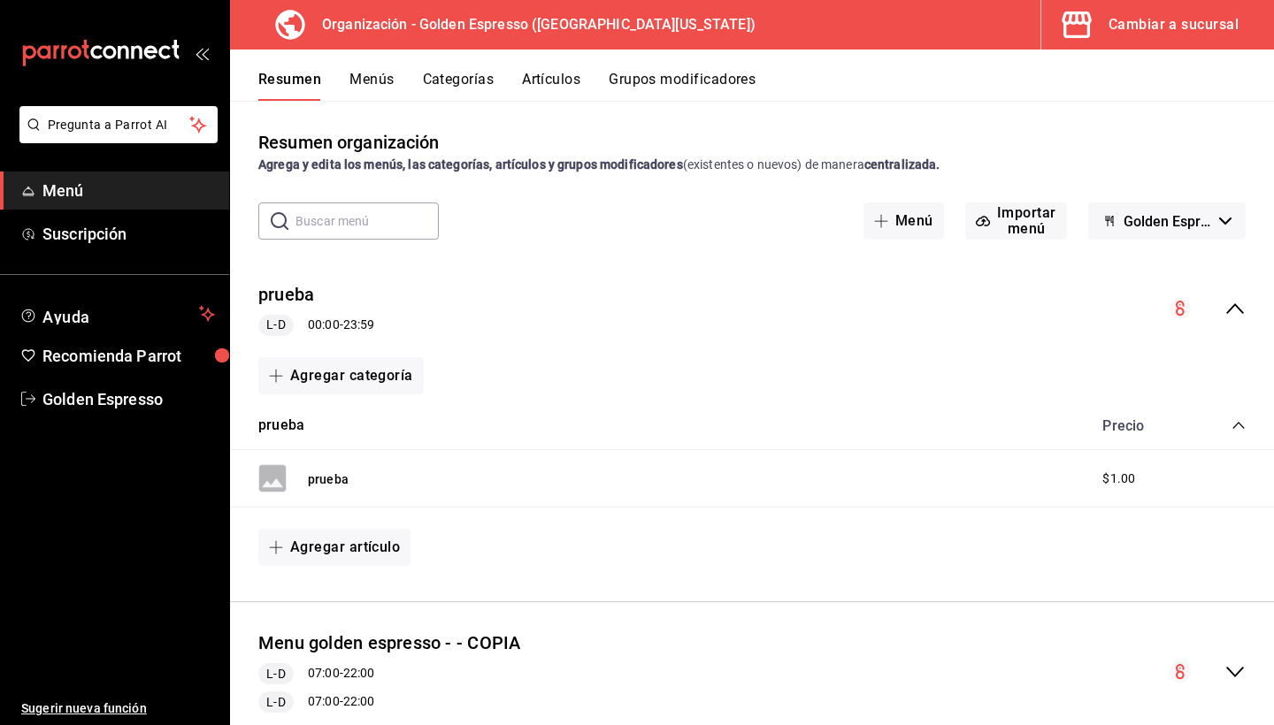
click at [208, 53] on icon "open_drawer_menu" at bounding box center [202, 53] width 14 height 14
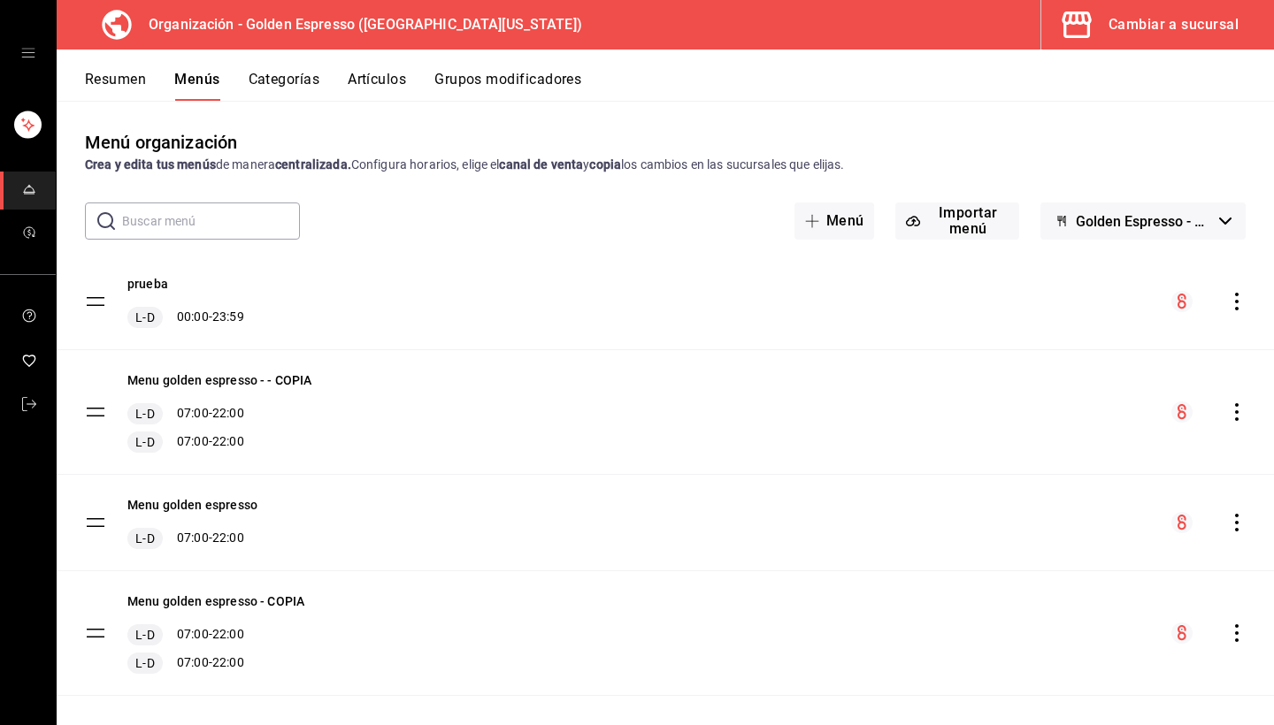
click at [105, 77] on button "Resumen" at bounding box center [115, 86] width 61 height 30
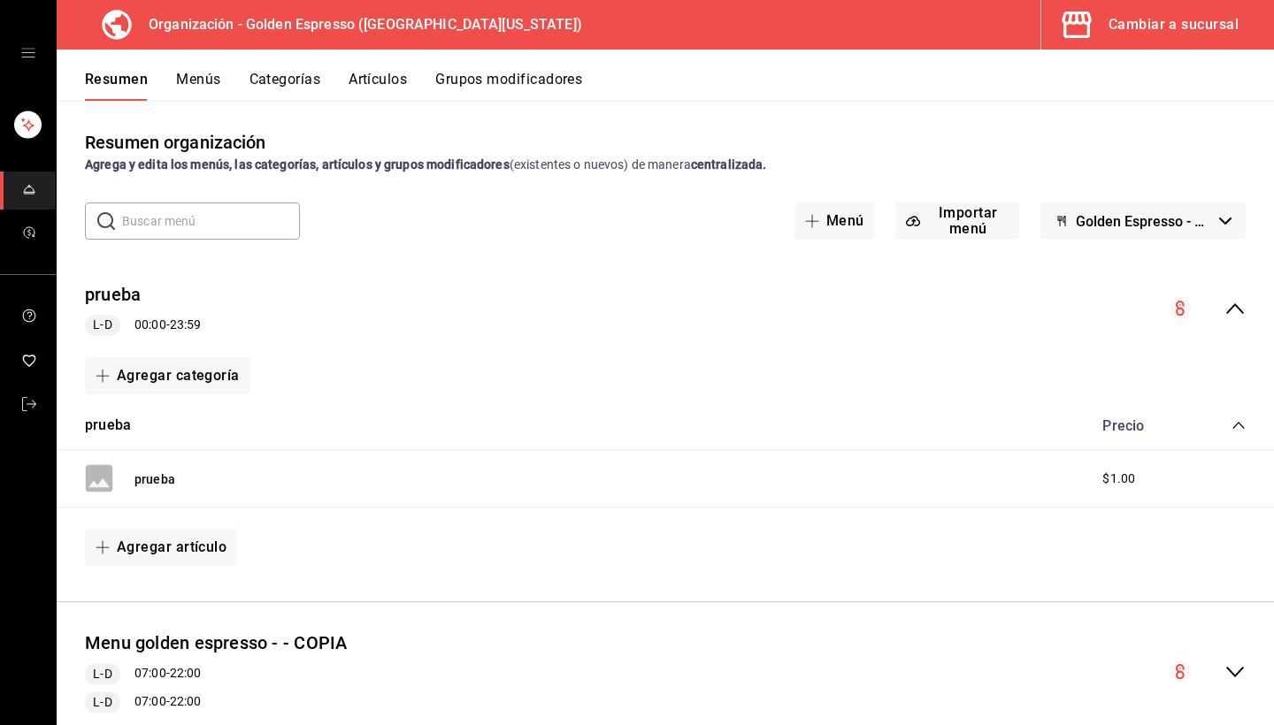
click at [21, 58] on icon "open drawer" at bounding box center [28, 53] width 14 height 14
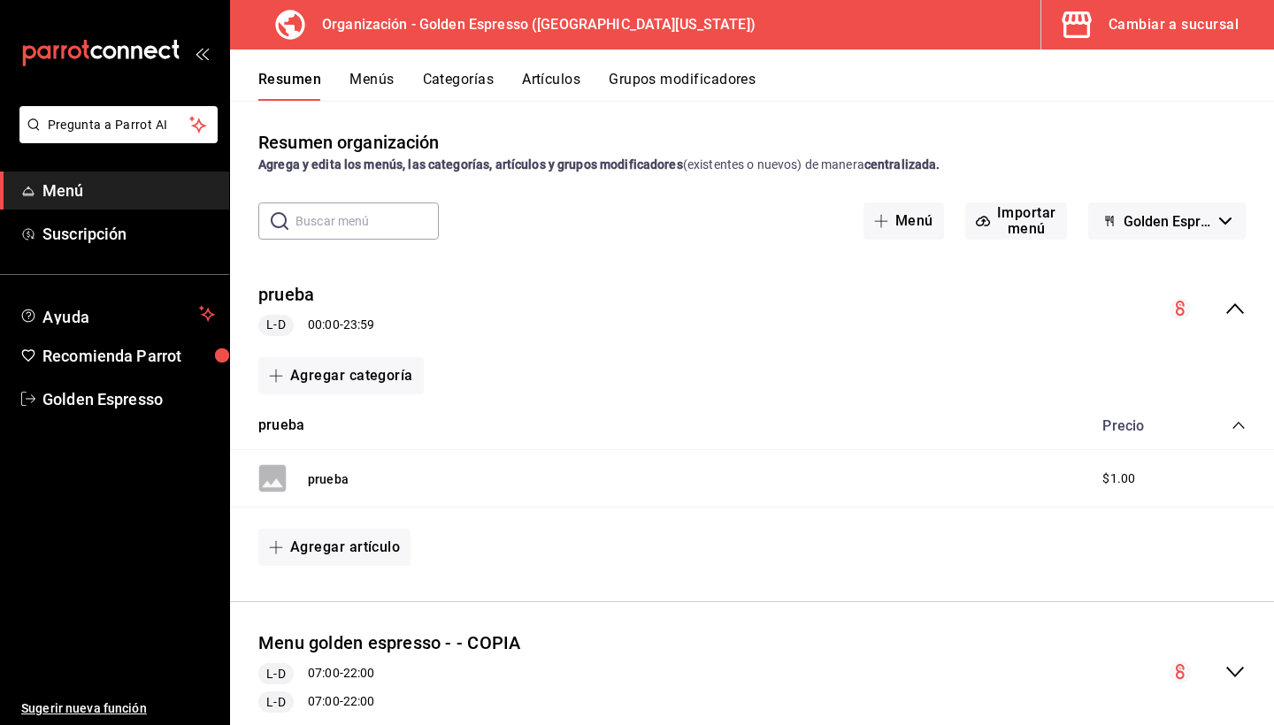
click at [1144, 35] on div "Cambiar a sucursal" at bounding box center [1173, 24] width 130 height 25
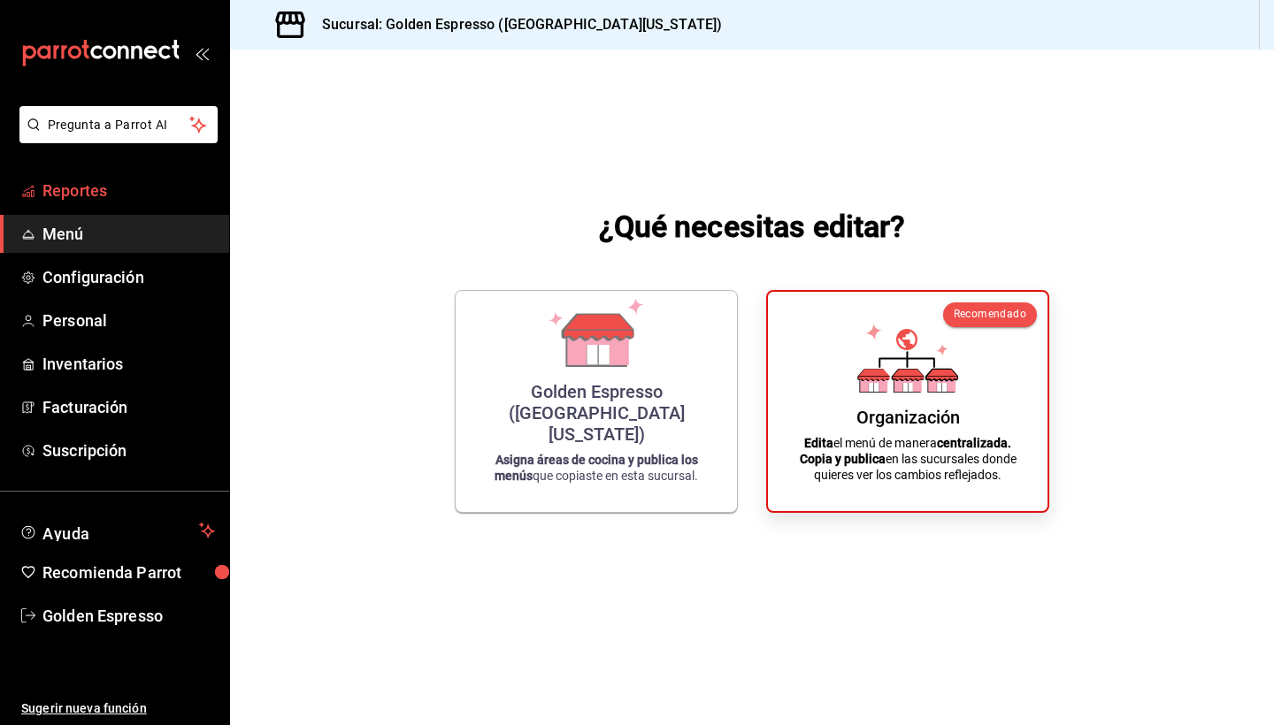
click at [79, 204] on link "Reportes" at bounding box center [114, 191] width 229 height 38
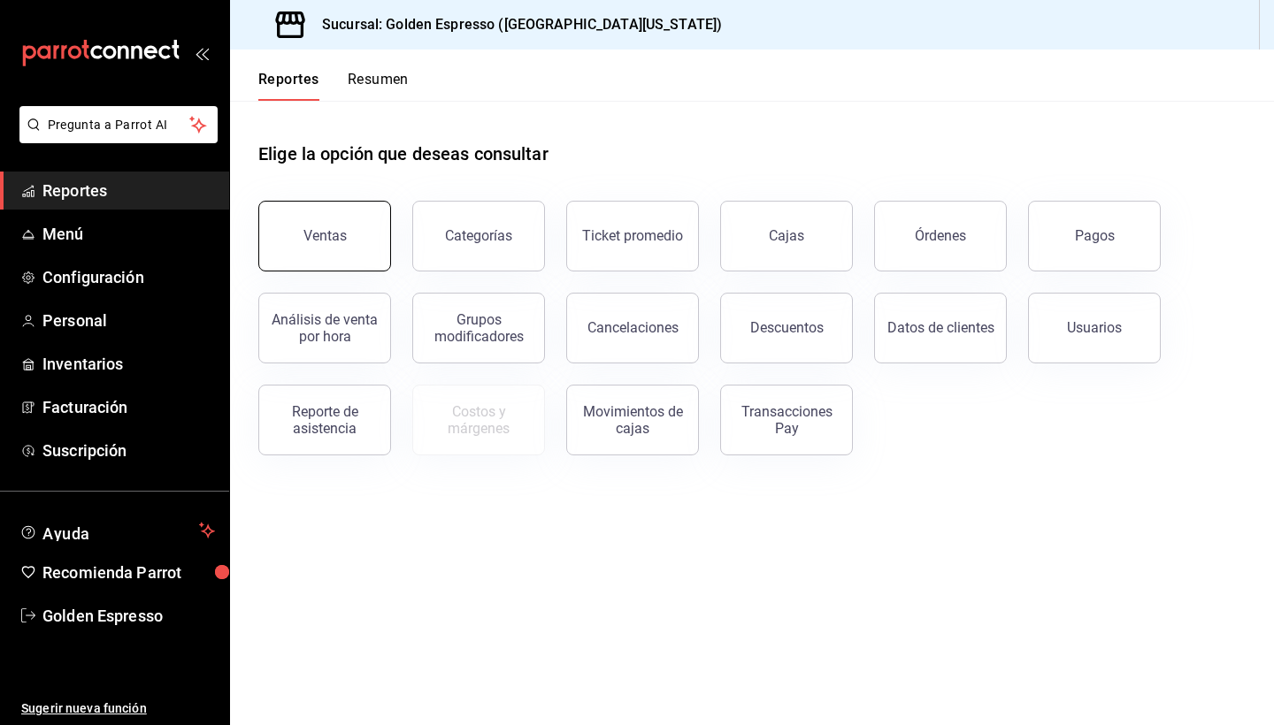
click at [350, 239] on button "Ventas" at bounding box center [324, 236] width 133 height 71
